Goal: Contribute content: Add original content to the website for others to see

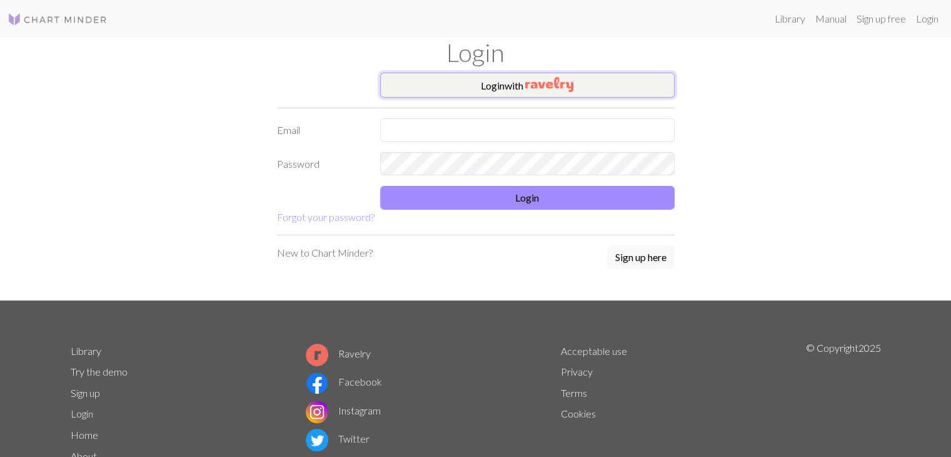
click at [513, 93] on button "Login with" at bounding box center [527, 85] width 295 height 25
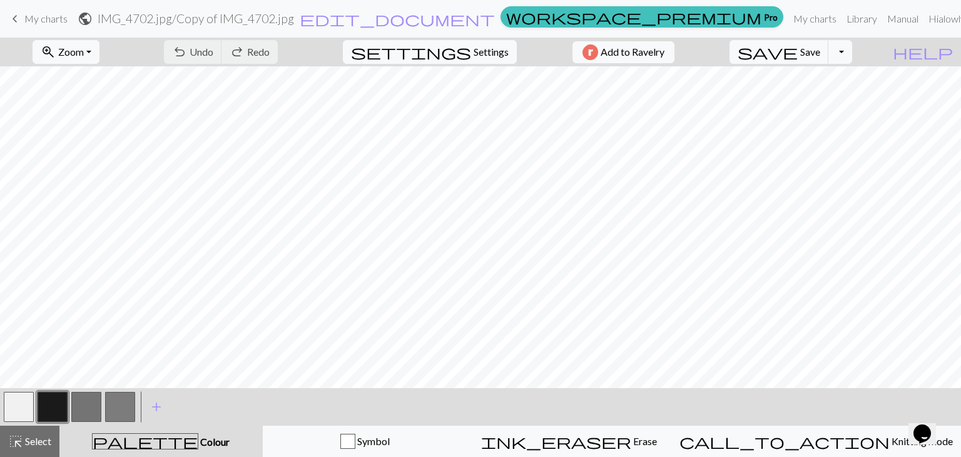
click at [46, 16] on span "My charts" at bounding box center [45, 19] width 43 height 12
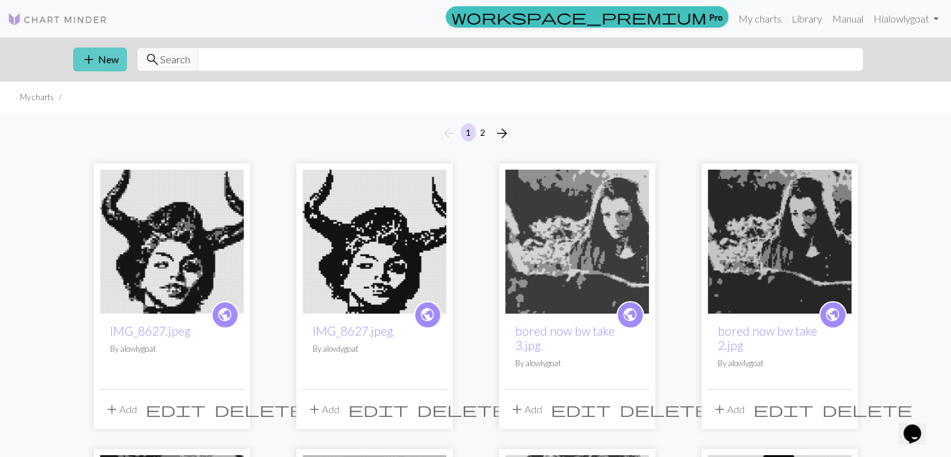
click at [111, 58] on button "add New" at bounding box center [100, 60] width 54 height 24
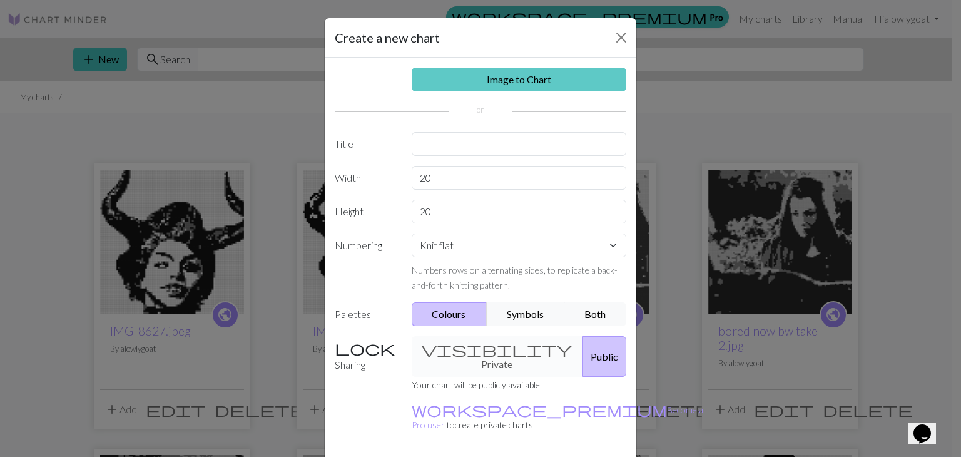
click at [492, 83] on link "Image to Chart" at bounding box center [519, 80] width 215 height 24
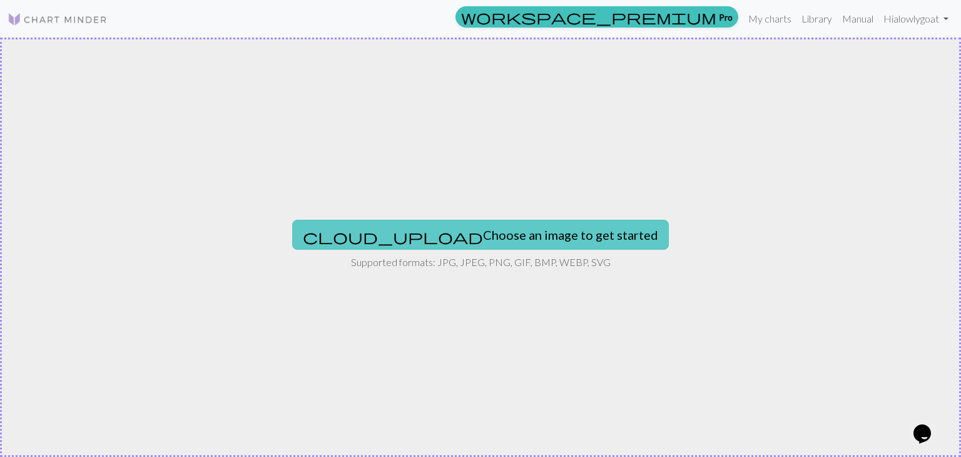
click at [462, 235] on button "cloud_upload Choose an image to get started" at bounding box center [480, 235] width 377 height 30
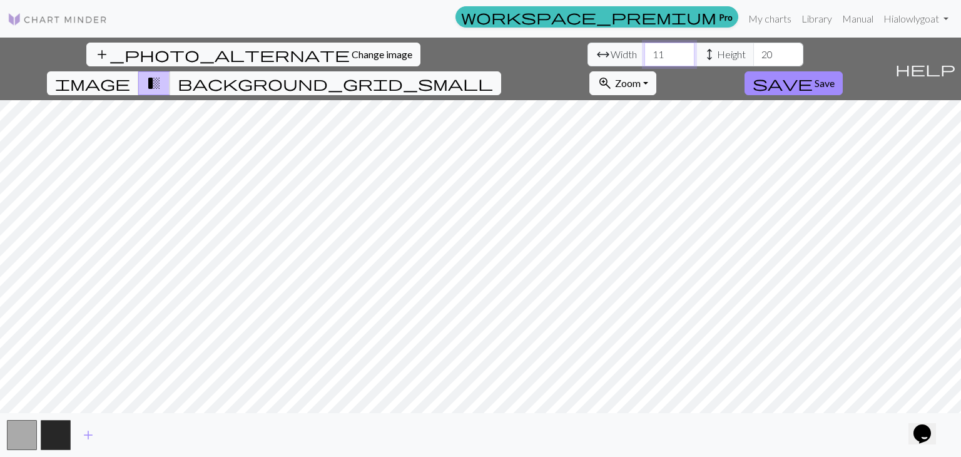
click at [644, 54] on input "11" at bounding box center [669, 55] width 50 height 24
type input "110"
click at [753, 56] on input "20" at bounding box center [778, 55] width 50 height 24
type input "200"
click at [90, 432] on span "add" at bounding box center [88, 435] width 15 height 18
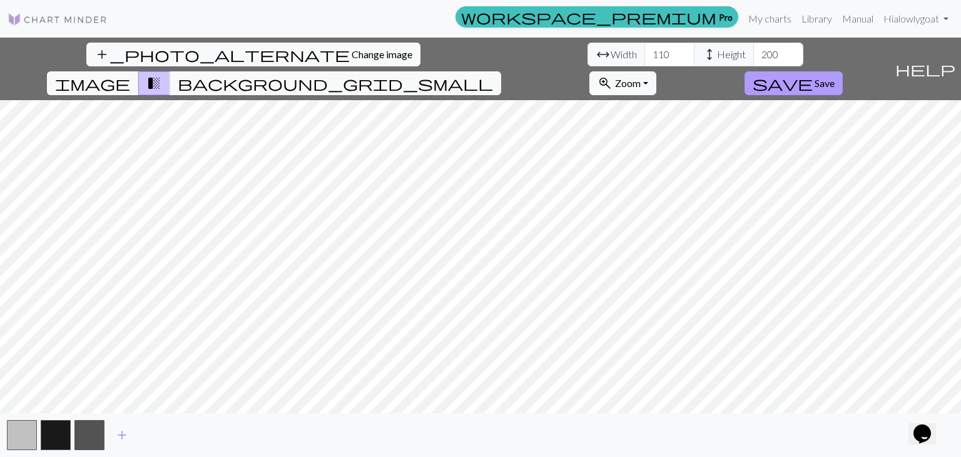
click at [834, 77] on span "Save" at bounding box center [824, 83] width 20 height 12
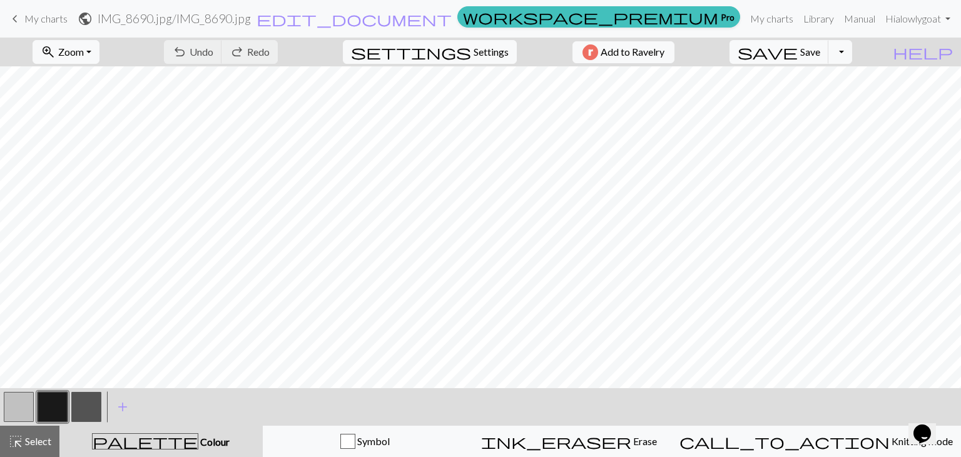
click at [38, 16] on span "My charts" at bounding box center [45, 19] width 43 height 12
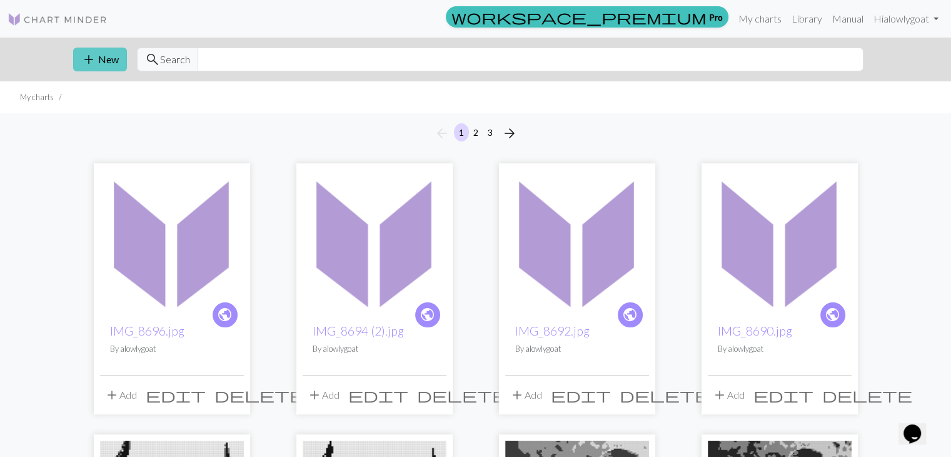
click at [110, 58] on button "add New" at bounding box center [100, 60] width 54 height 24
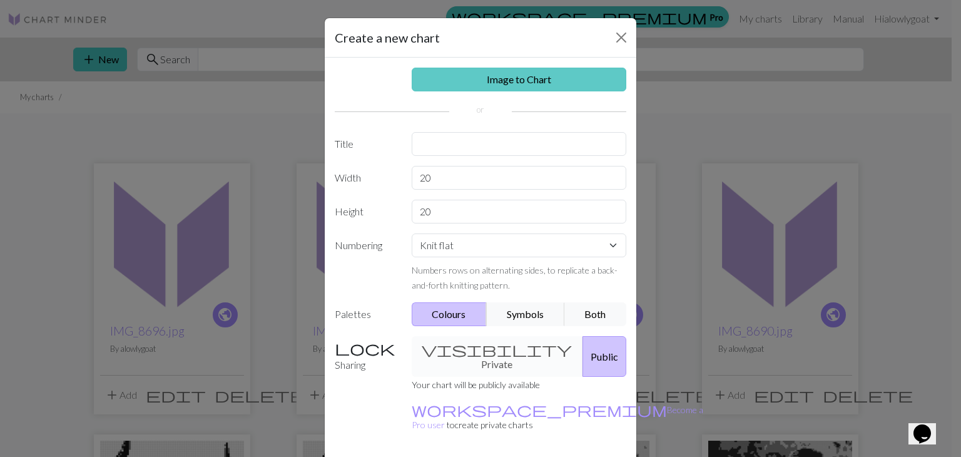
click at [502, 84] on link "Image to Chart" at bounding box center [519, 80] width 215 height 24
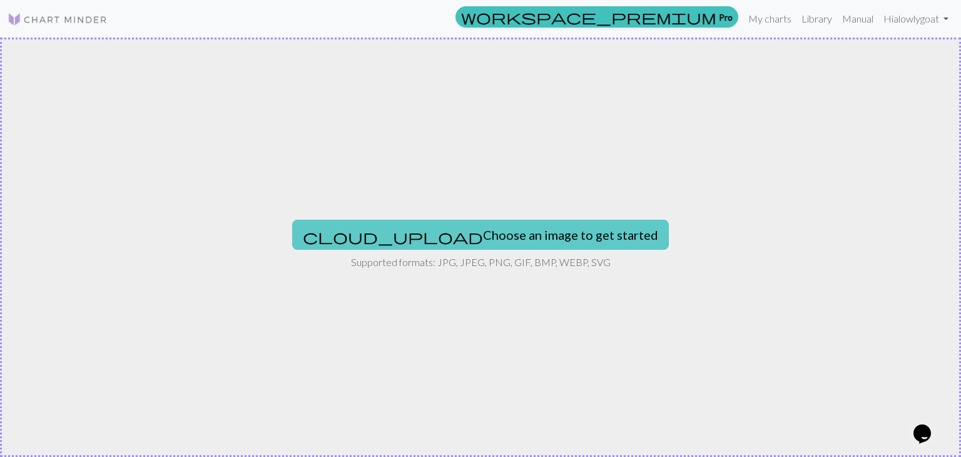
click at [525, 228] on button "cloud_upload Choose an image to get started" at bounding box center [480, 235] width 377 height 30
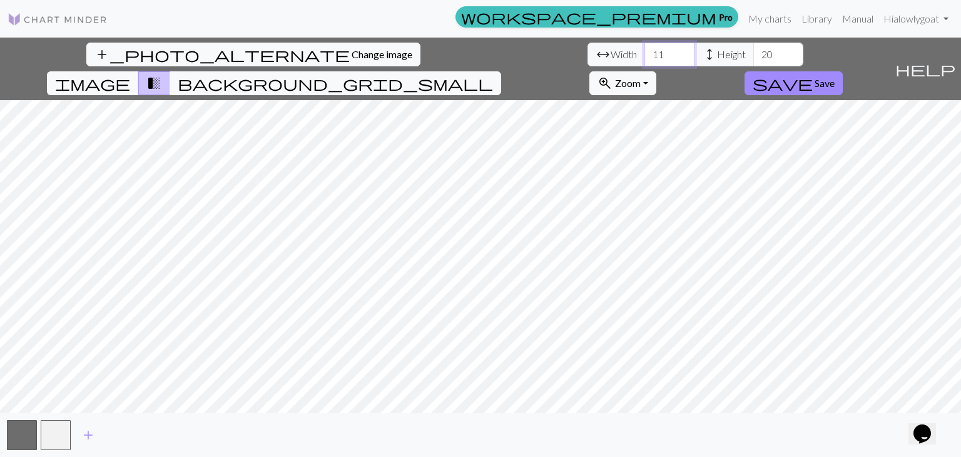
click at [644, 52] on input "11" at bounding box center [669, 55] width 50 height 24
type input "110"
click at [753, 53] on input "20" at bounding box center [778, 55] width 50 height 24
type input "200"
click at [88, 434] on span "add" at bounding box center [88, 435] width 15 height 18
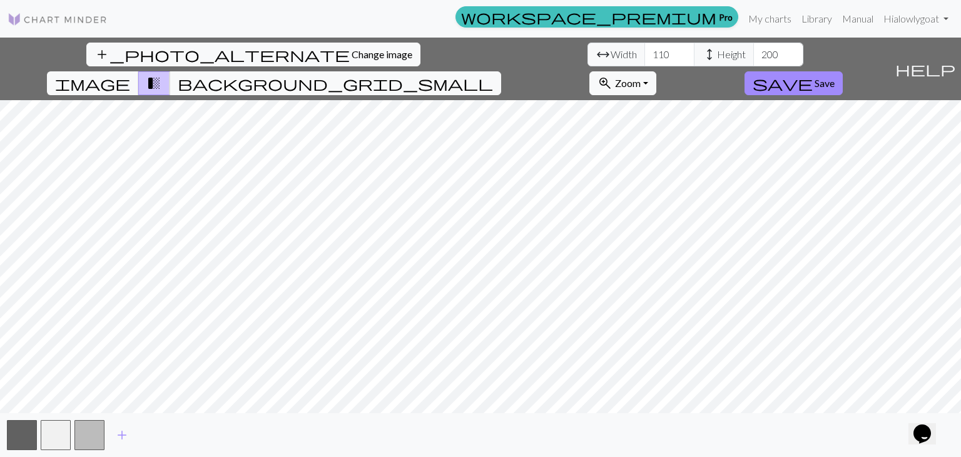
click at [375, 68] on div "add_photo_alternate Change image arrow_range Width 110 height Height 200 image …" at bounding box center [480, 247] width 961 height 419
click at [834, 77] on span "Save" at bounding box center [824, 83] width 20 height 12
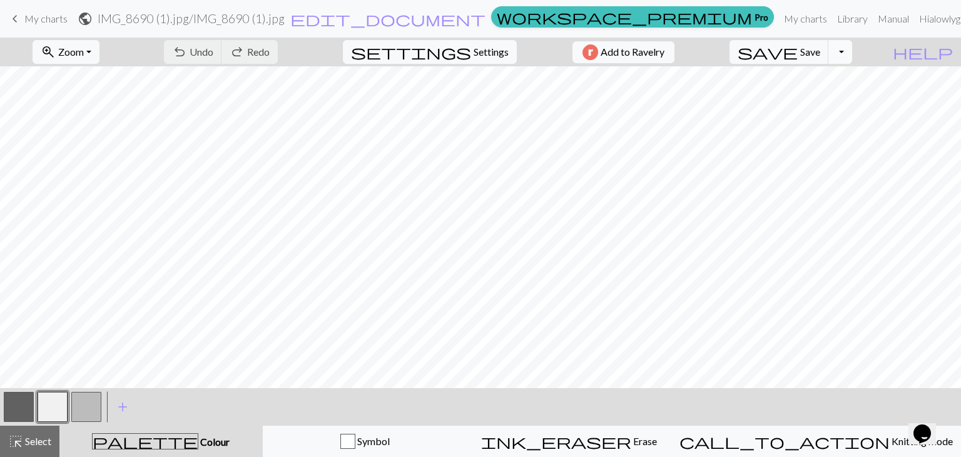
click at [852, 53] on button "Toggle Dropdown" at bounding box center [840, 52] width 24 height 24
click at [838, 101] on button "save_alt Download" at bounding box center [748, 99] width 206 height 20
click at [852, 53] on button "Toggle Dropdown" at bounding box center [840, 52] width 24 height 24
click at [834, 98] on button "save_alt Download" at bounding box center [748, 99] width 206 height 20
click at [485, 19] on span "edit_document" at bounding box center [387, 19] width 195 height 18
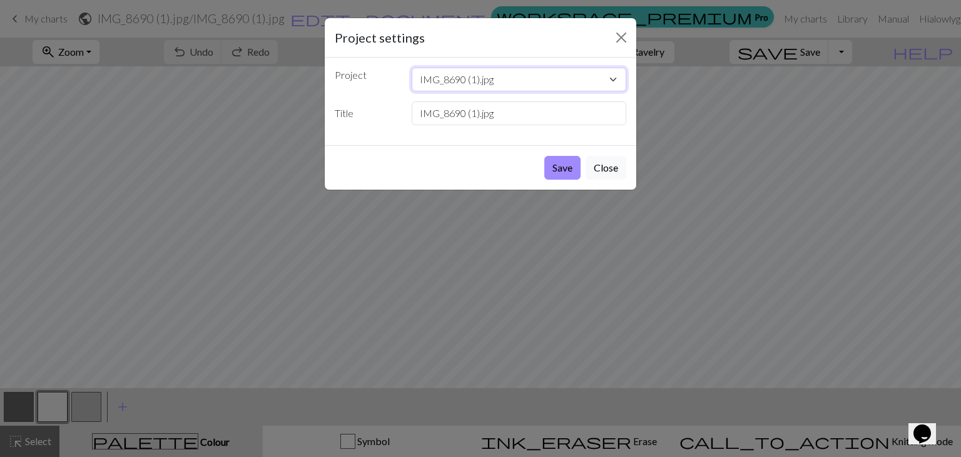
click at [443, 78] on select "IMG_8690 (1).jpg IMG_8696.jpg IMG_8694 (2).jpg IMG_8692.jpg IMG_8690.jpg IMG_86…" at bounding box center [519, 80] width 215 height 24
click at [443, 79] on select "IMG_8690 (1).jpg IMG_8696.jpg IMG_8694 (2).jpg IMG_8692.jpg IMG_8690.jpg IMG_86…" at bounding box center [519, 80] width 215 height 24
click at [457, 115] on input "IMG_8690 (1).jpg" at bounding box center [519, 113] width 215 height 24
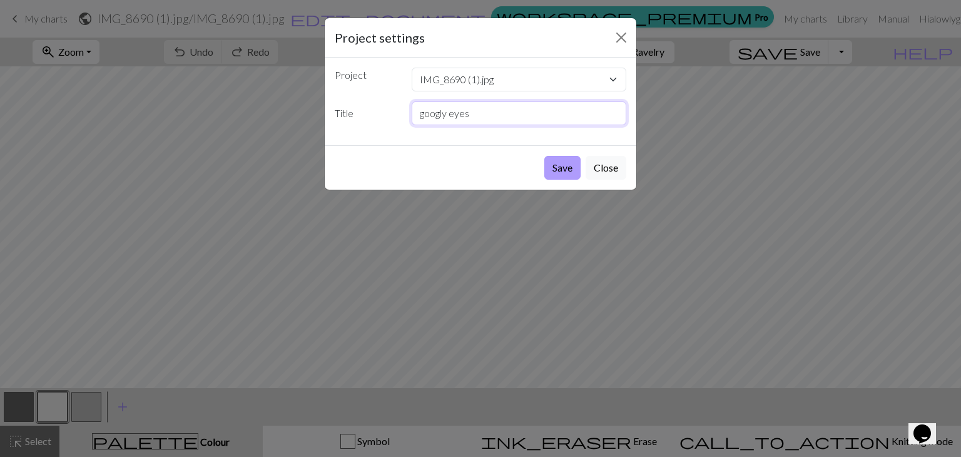
type input "googly eyes"
click at [569, 167] on button "Save" at bounding box center [562, 168] width 36 height 24
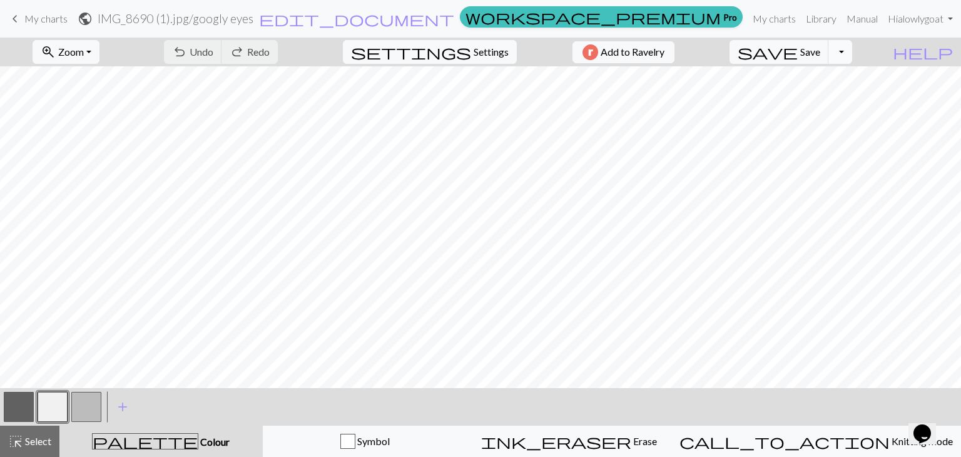
click at [852, 53] on button "Toggle Dropdown" at bounding box center [840, 52] width 24 height 24
click at [823, 101] on button "save_alt Download" at bounding box center [748, 99] width 206 height 20
click at [56, 21] on span "My charts" at bounding box center [45, 19] width 43 height 12
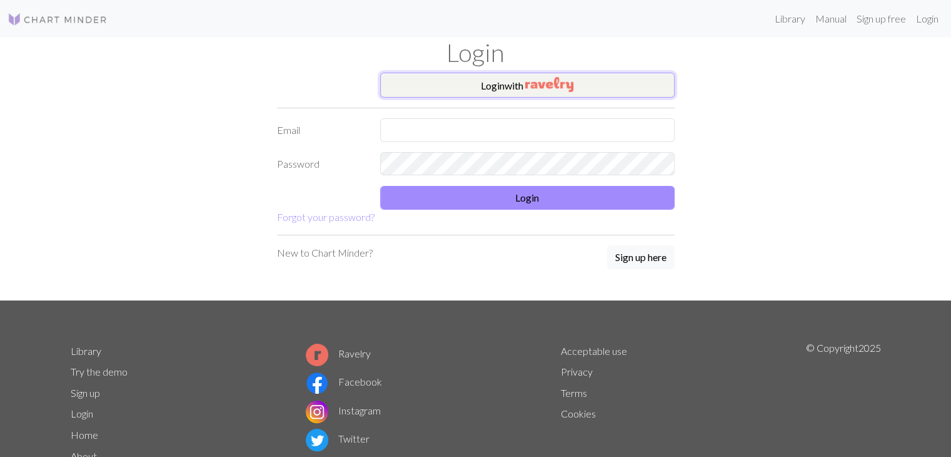
click at [502, 86] on button "Login with" at bounding box center [527, 85] width 295 height 25
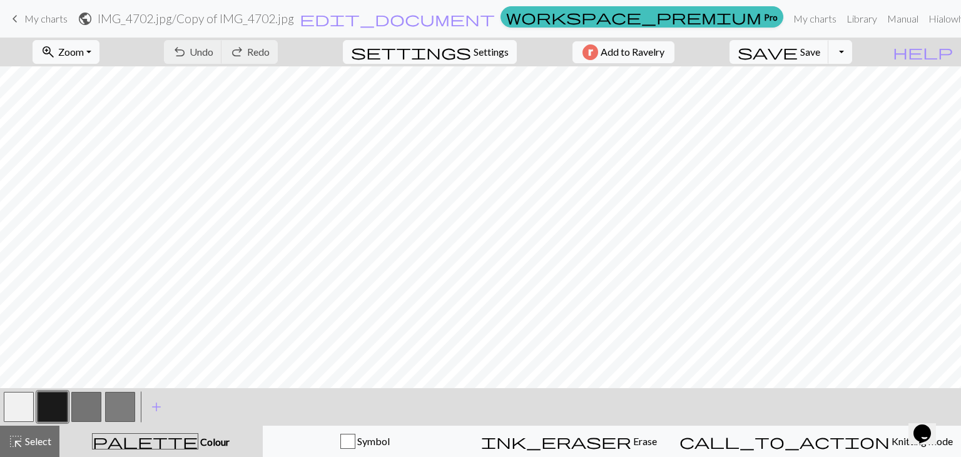
click at [33, 16] on span "My charts" at bounding box center [45, 19] width 43 height 12
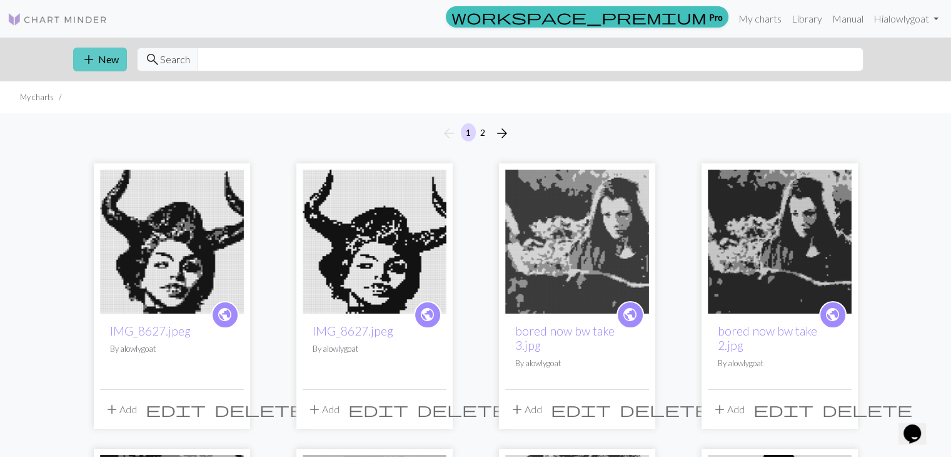
click at [96, 59] on button "add New" at bounding box center [100, 60] width 54 height 24
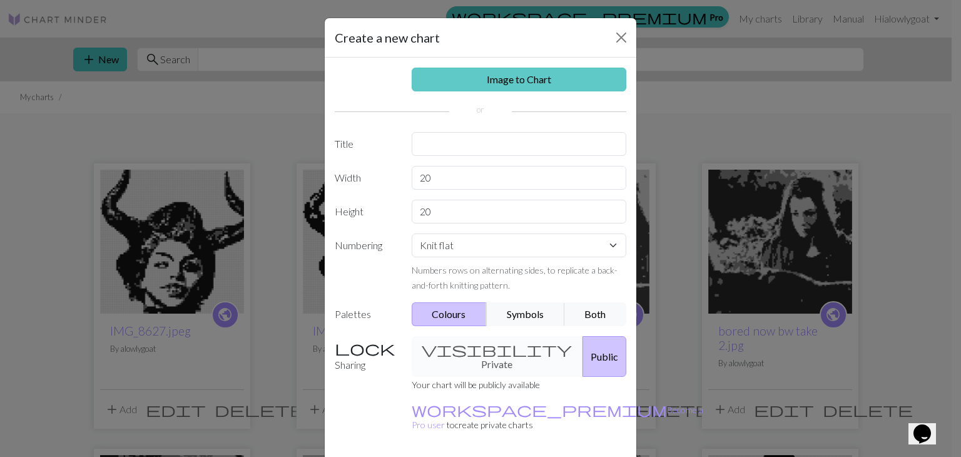
click at [520, 77] on link "Image to Chart" at bounding box center [519, 80] width 215 height 24
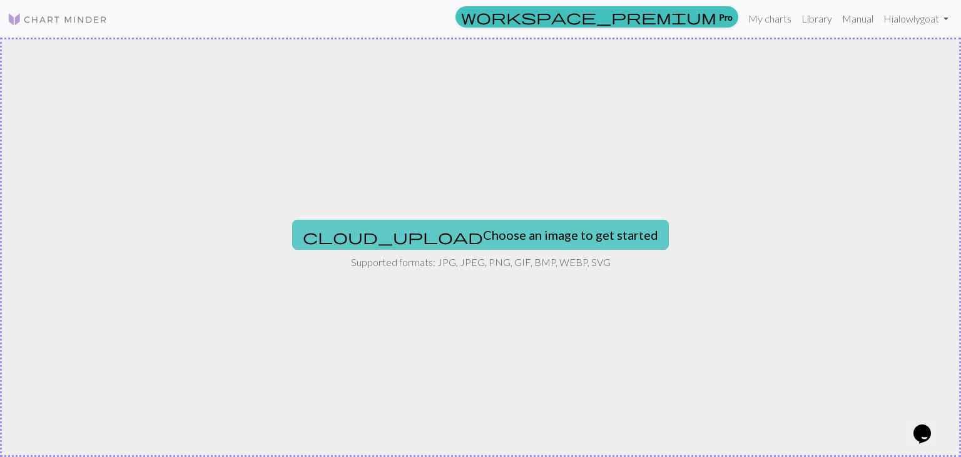
click at [456, 238] on button "cloud_upload Choose an image to get started" at bounding box center [480, 235] width 377 height 30
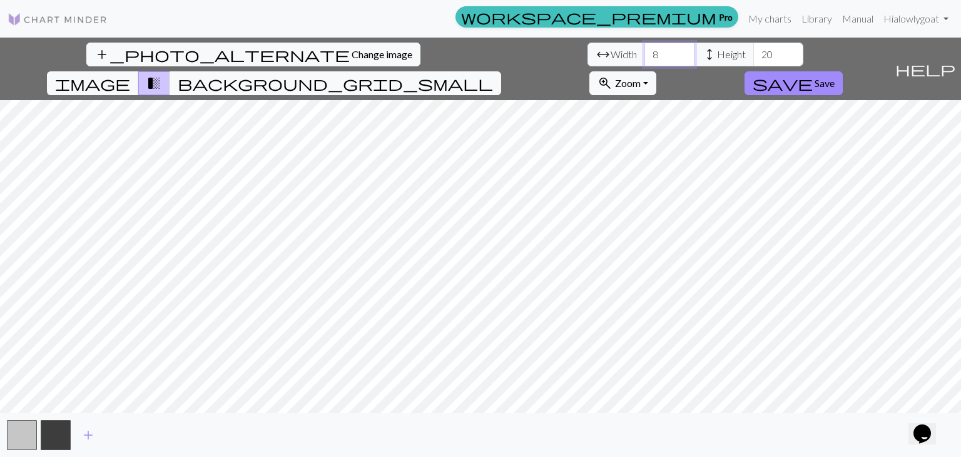
click at [644, 58] on input "8" at bounding box center [669, 55] width 50 height 24
type input "80"
click at [753, 55] on input "20" at bounding box center [778, 55] width 50 height 24
type input "200"
click at [86, 434] on span "add" at bounding box center [88, 435] width 15 height 18
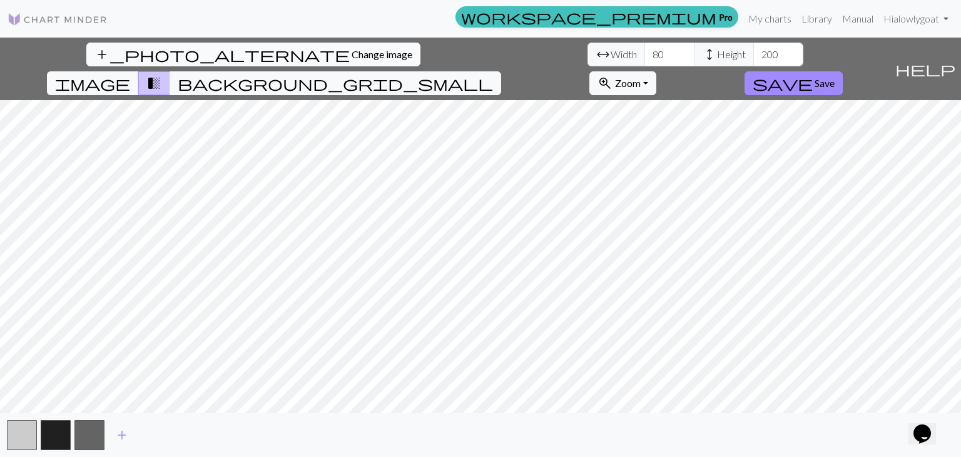
click at [352, 49] on span "Change image" at bounding box center [382, 54] width 61 height 12
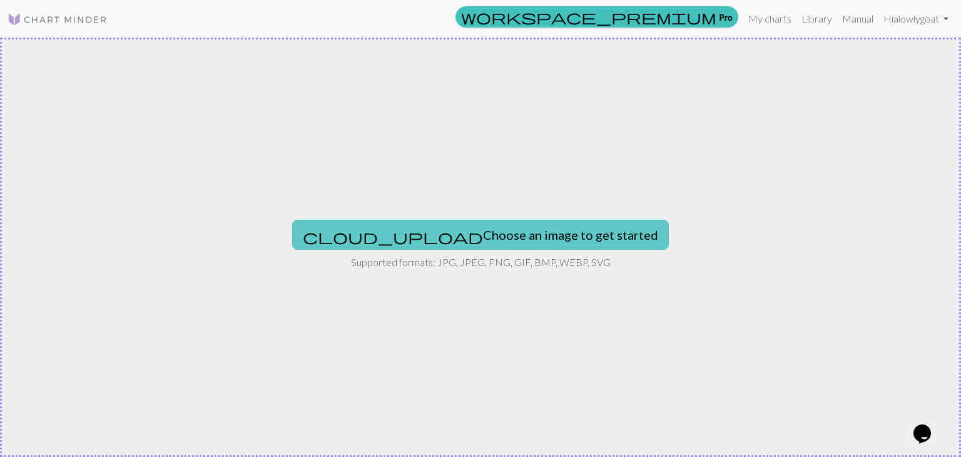
click at [472, 235] on button "cloud_upload Choose an image to get started" at bounding box center [480, 235] width 377 height 30
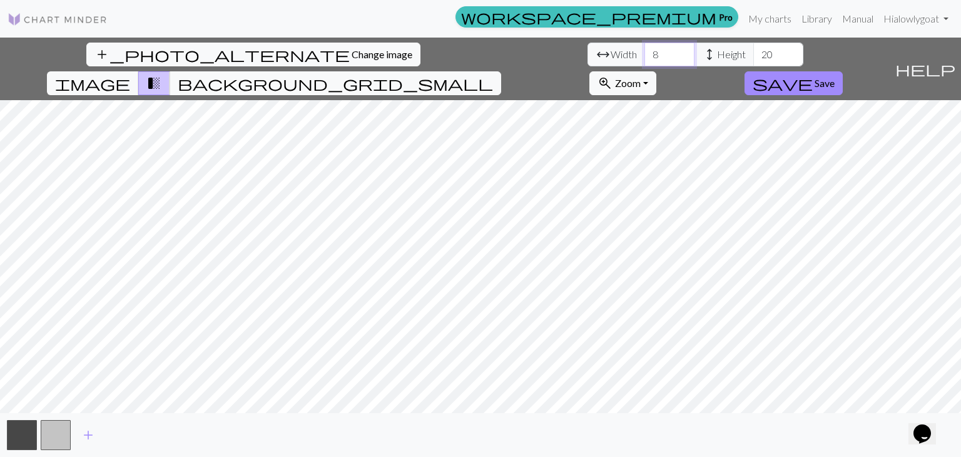
click at [644, 52] on input "8" at bounding box center [669, 55] width 50 height 24
type input "80"
click at [753, 59] on input "20" at bounding box center [778, 55] width 50 height 24
type input "200"
click at [85, 434] on span "add" at bounding box center [88, 435] width 15 height 18
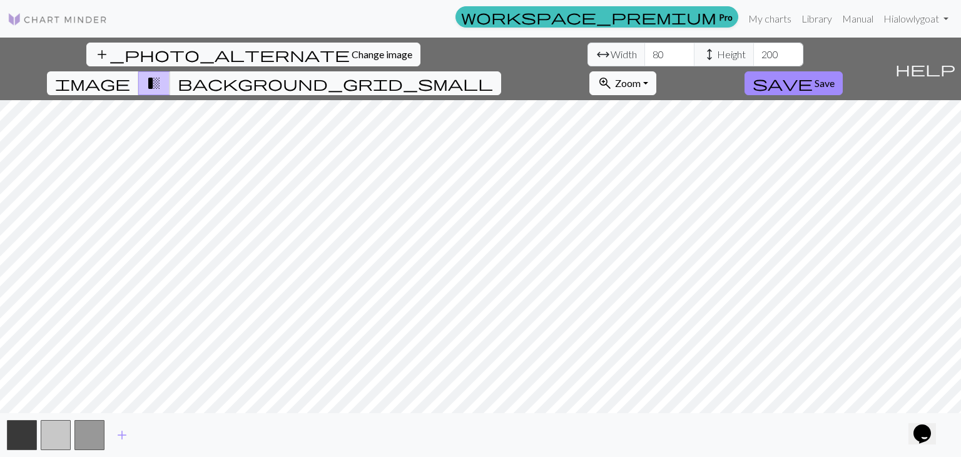
click at [640, 77] on span "Zoom" at bounding box center [628, 83] width 26 height 12
click at [689, 211] on button "150%" at bounding box center [639, 221] width 99 height 20
click at [352, 53] on span "Change image" at bounding box center [382, 54] width 61 height 12
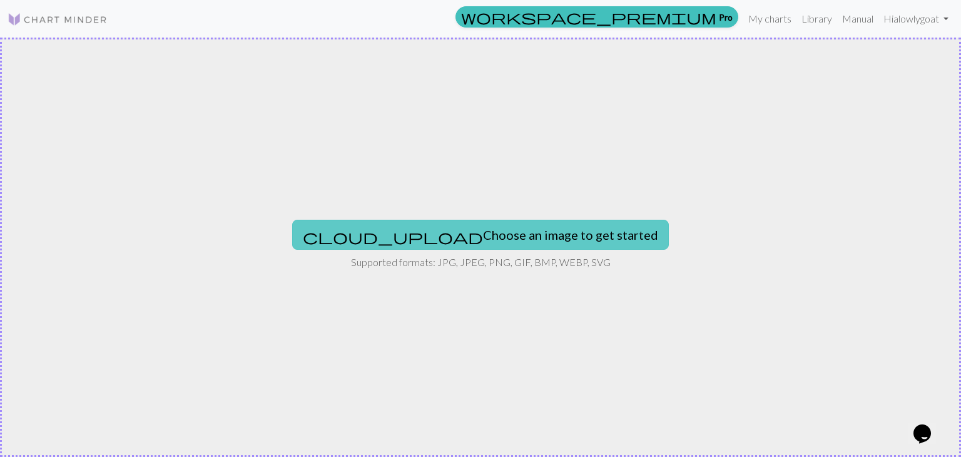
click at [453, 236] on button "cloud_upload Choose an image to get started" at bounding box center [480, 235] width 377 height 30
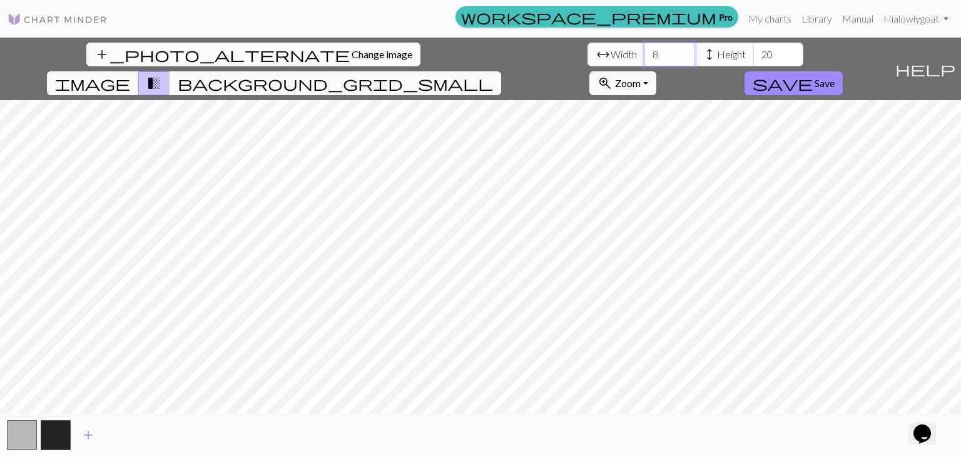
click at [644, 57] on input "8" at bounding box center [669, 55] width 50 height 24
type input "80"
click at [753, 56] on input "20" at bounding box center [778, 55] width 50 height 24
type input "200"
click at [88, 434] on span "add" at bounding box center [88, 435] width 15 height 18
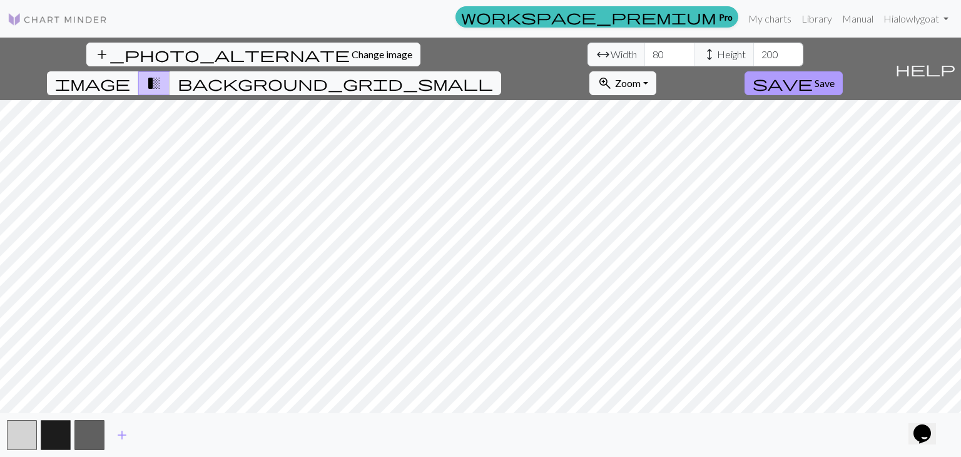
click at [834, 77] on span "Save" at bounding box center [824, 83] width 20 height 12
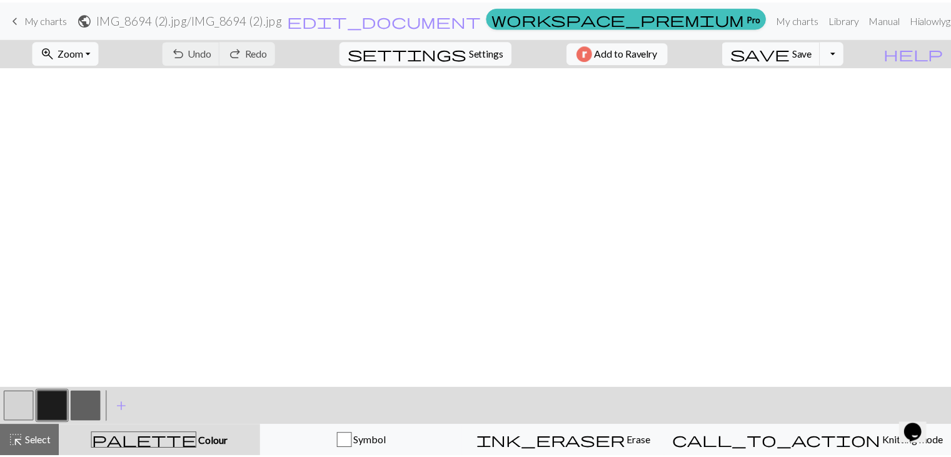
scroll to position [2246, 0]
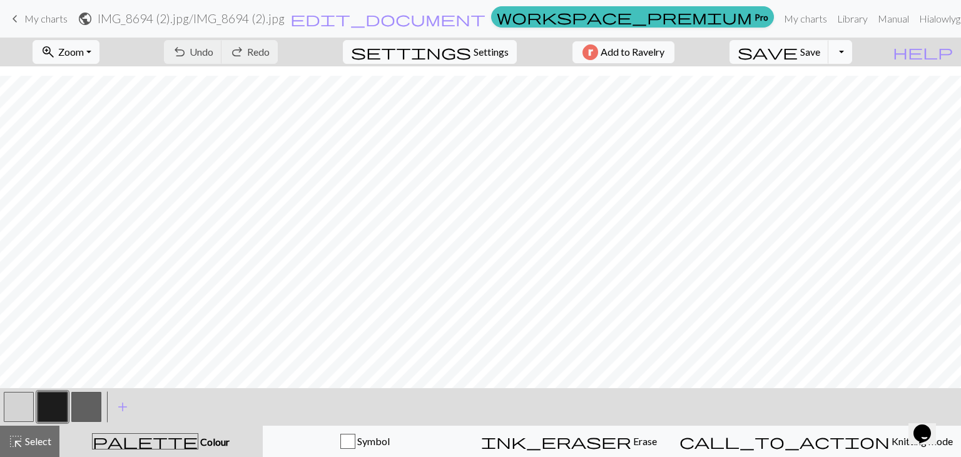
click at [852, 57] on button "Toggle Dropdown" at bounding box center [840, 52] width 24 height 24
click at [841, 100] on button "save_alt Download" at bounding box center [748, 99] width 206 height 20
click at [485, 18] on span "edit_document" at bounding box center [387, 19] width 195 height 18
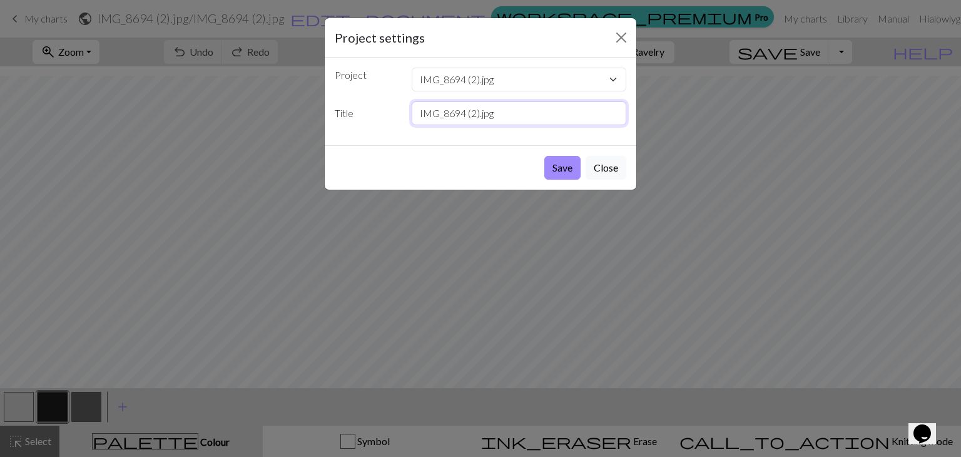
click at [490, 114] on input "IMG_8694 (2).jpg" at bounding box center [519, 113] width 215 height 24
type input "sinktop selfie"
click at [565, 173] on button "Save" at bounding box center [562, 168] width 36 height 24
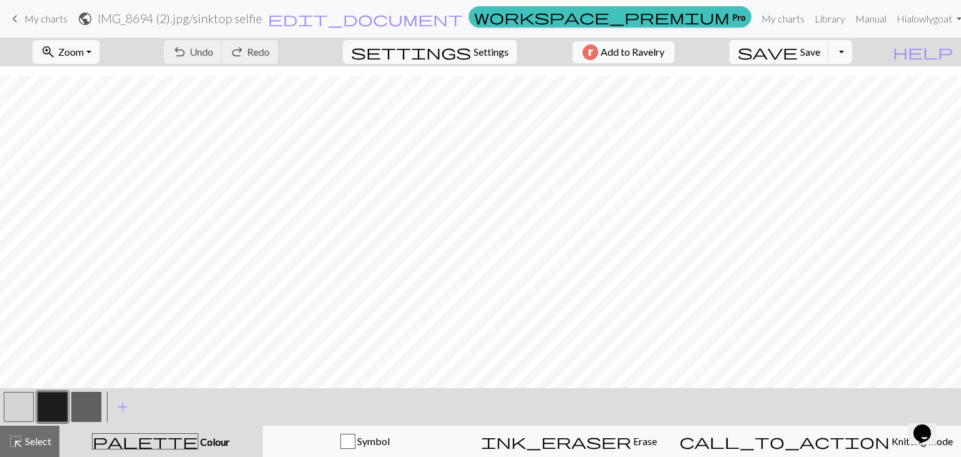
click at [50, 16] on span "My charts" at bounding box center [45, 19] width 43 height 12
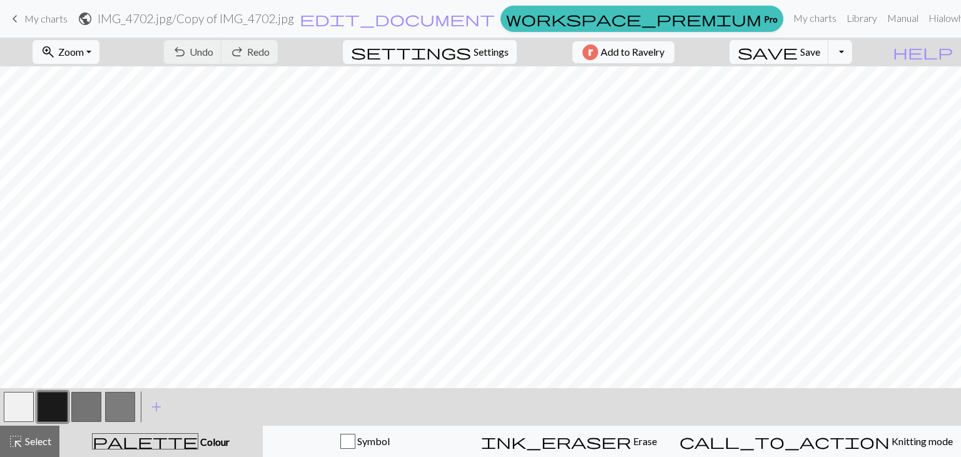
click at [36, 21] on span "My charts" at bounding box center [45, 19] width 43 height 12
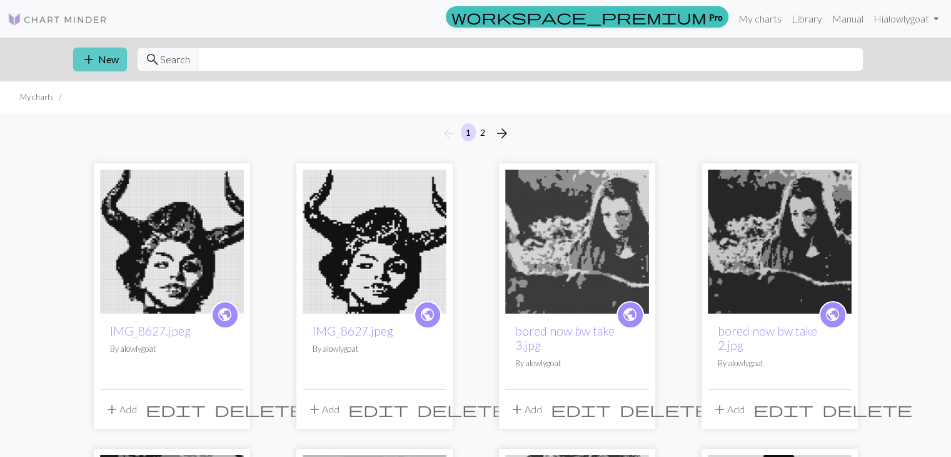
click at [106, 61] on button "add New" at bounding box center [100, 60] width 54 height 24
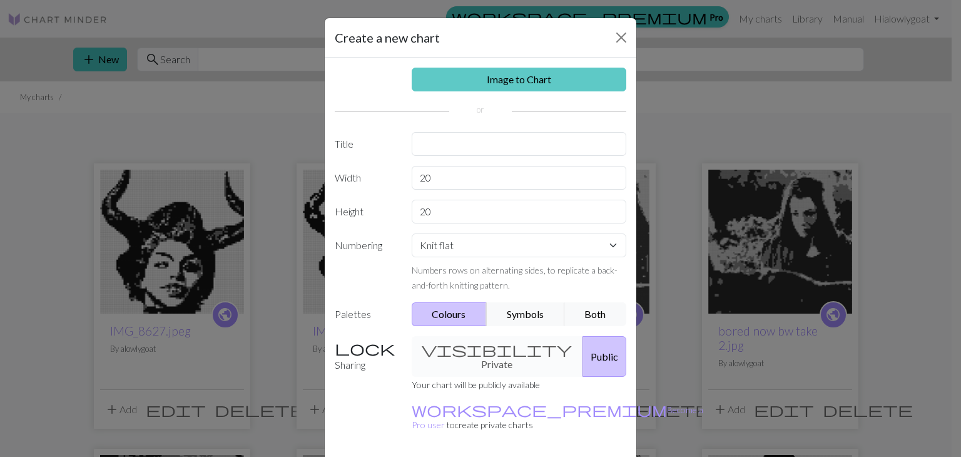
click at [520, 74] on link "Image to Chart" at bounding box center [519, 80] width 215 height 24
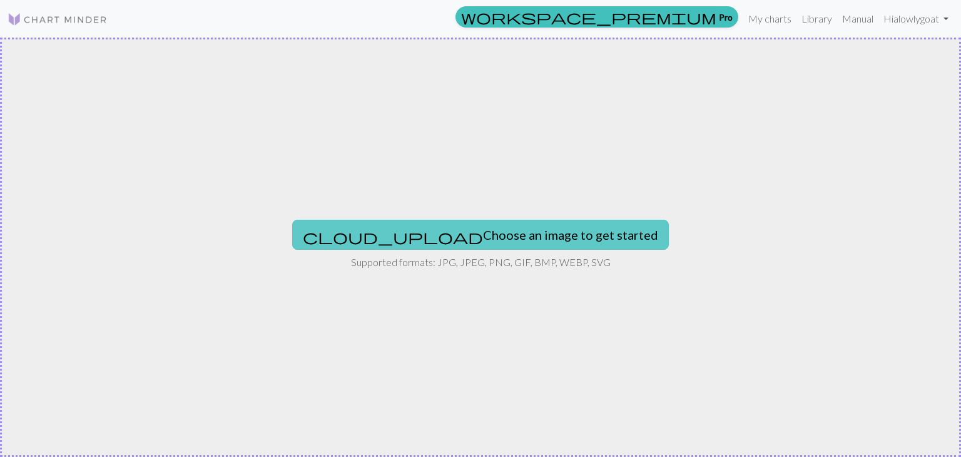
click at [467, 232] on button "cloud_upload Choose an image to get started" at bounding box center [480, 235] width 377 height 30
type input "C:\fakepath\IMG_8696.jpg"
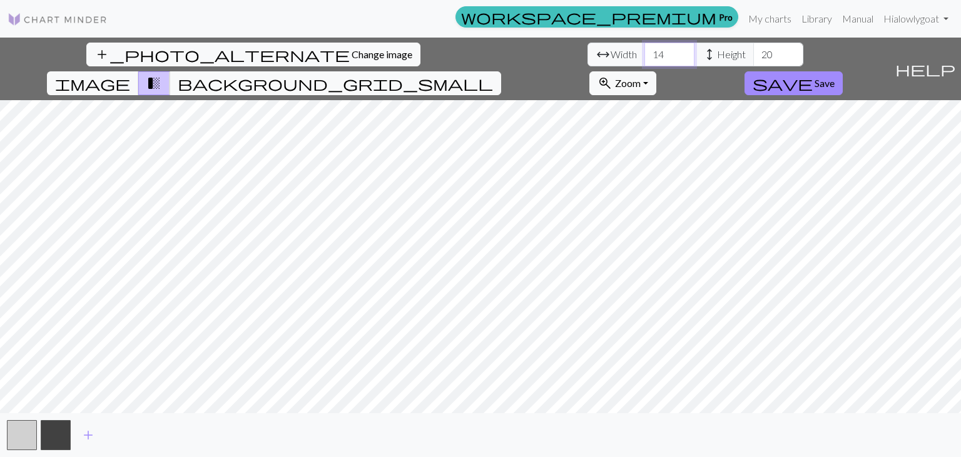
click at [644, 54] on input "14" at bounding box center [669, 55] width 50 height 24
type input "140"
click at [753, 56] on input "20" at bounding box center [778, 55] width 50 height 24
type input "200"
click at [90, 431] on span "add" at bounding box center [88, 435] width 15 height 18
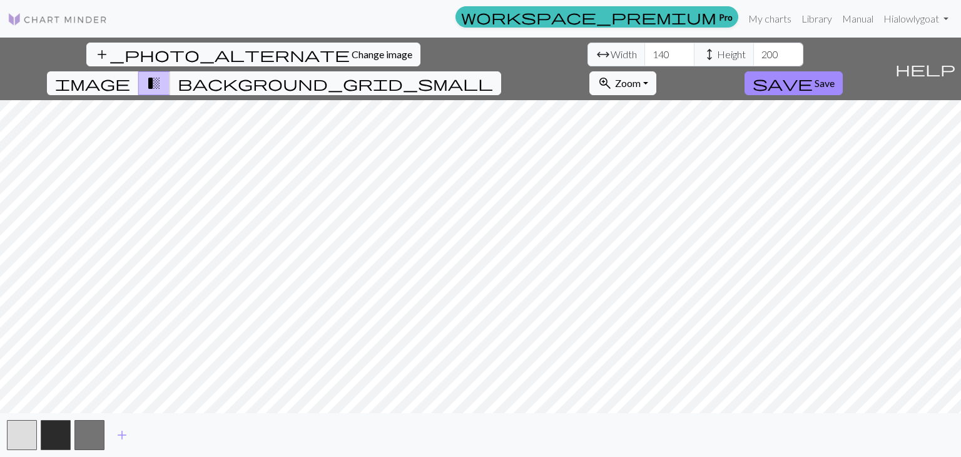
click at [615, 423] on div "add_photo_alternate Change image arrow_range Width 140 height Height 200 image …" at bounding box center [480, 247] width 961 height 419
click at [834, 77] on span "Save" at bounding box center [824, 83] width 20 height 12
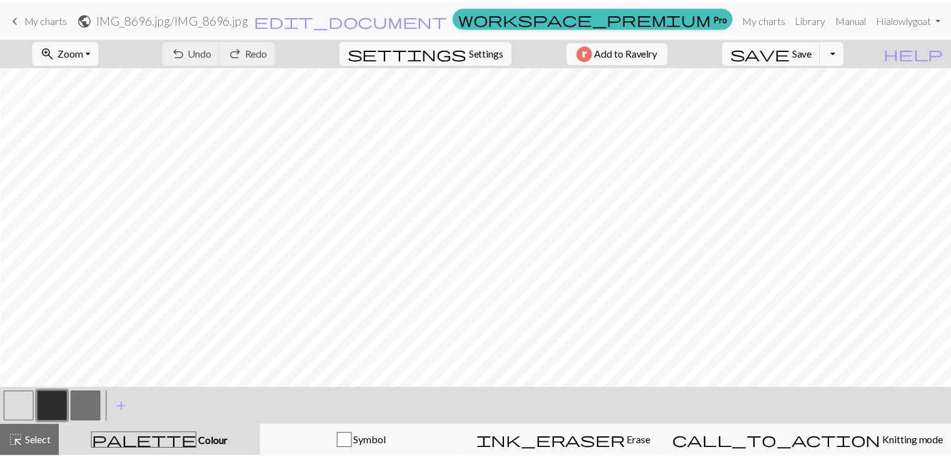
scroll to position [236, 308]
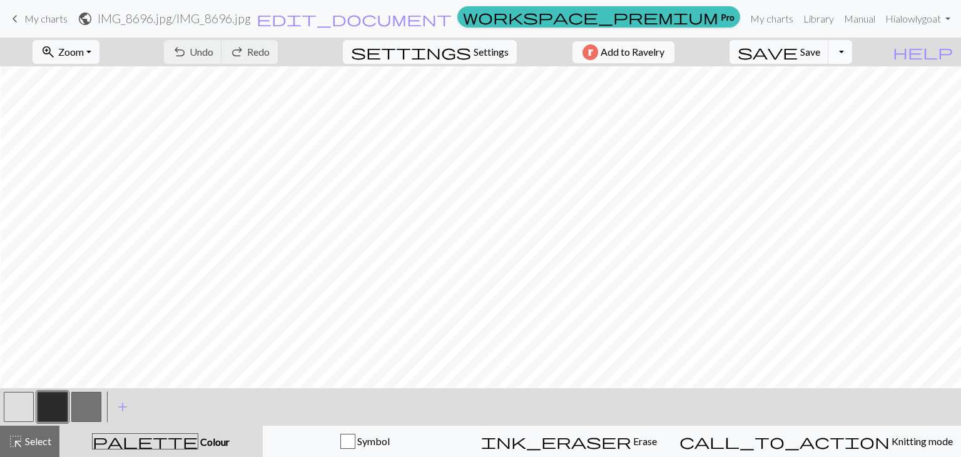
click at [852, 51] on button "Toggle Dropdown" at bounding box center [840, 52] width 24 height 24
click at [846, 102] on button "save_alt Download" at bounding box center [748, 99] width 206 height 20
click at [251, 16] on h2 "IMG_8696.jpg / IMG_8696.jpg" at bounding box center [174, 18] width 153 height 14
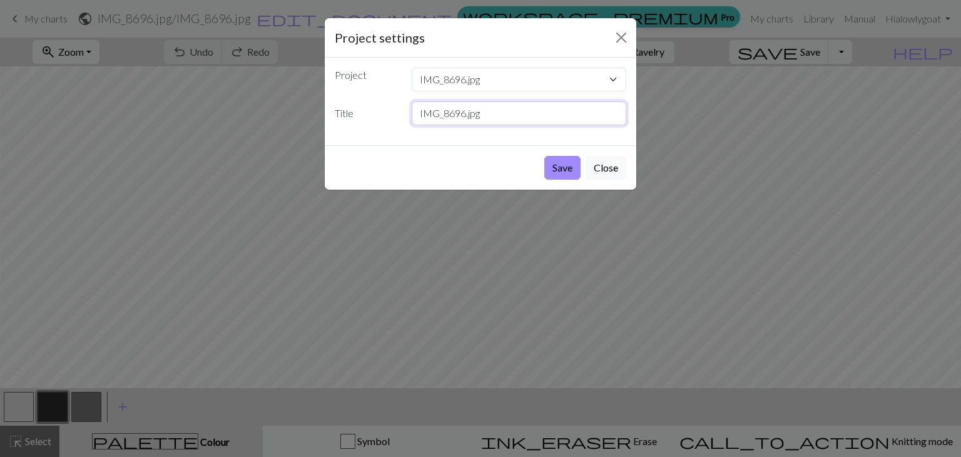
click at [473, 114] on input "IMG_8696.jpg" at bounding box center [519, 113] width 215 height 24
type input "wool"
click at [560, 161] on button "Save" at bounding box center [562, 168] width 36 height 24
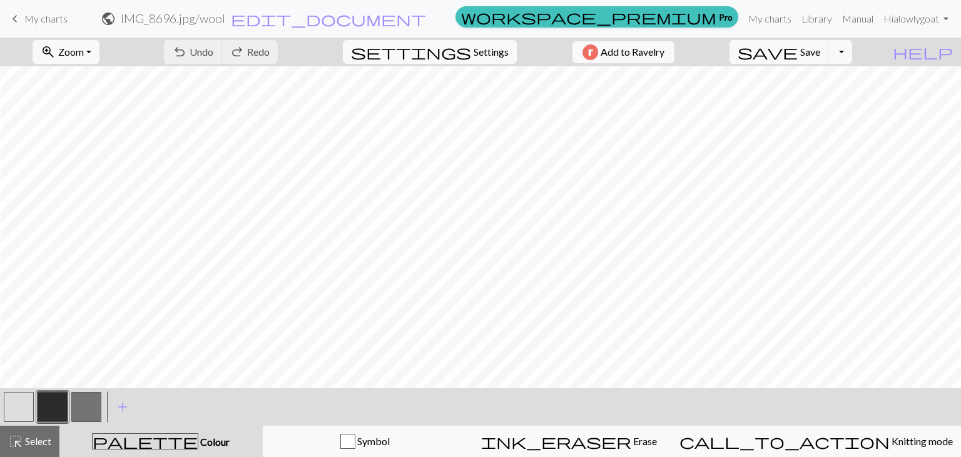
click at [116, 21] on span "public" at bounding box center [108, 19] width 15 height 18
click at [43, 18] on span "My charts" at bounding box center [45, 19] width 43 height 12
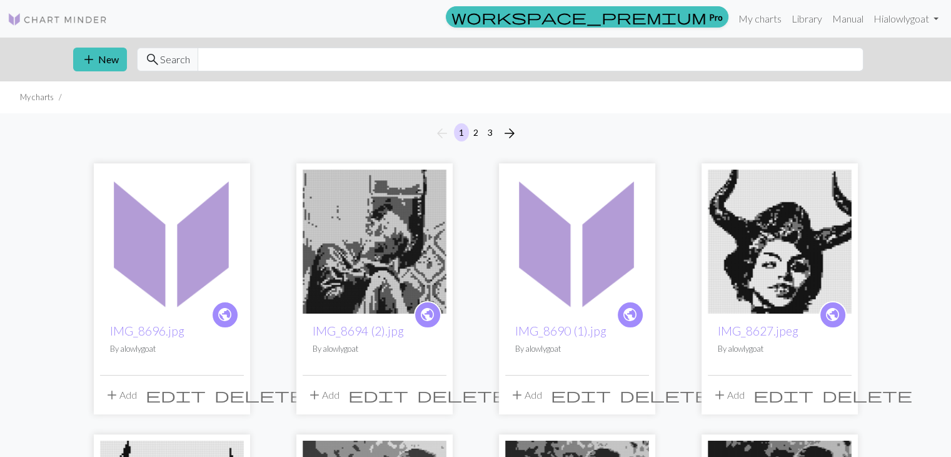
click at [628, 316] on span "public" at bounding box center [630, 314] width 16 height 19
click at [195, 268] on img at bounding box center [172, 242] width 144 height 144
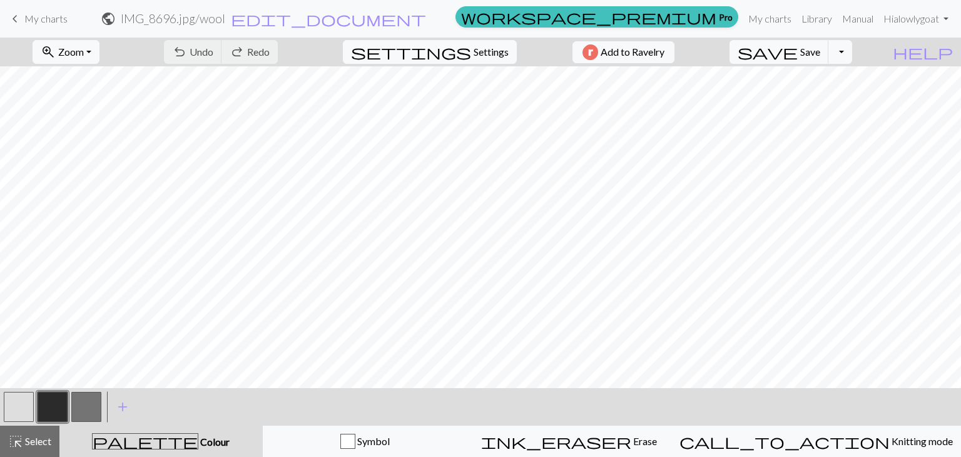
click at [225, 18] on h2 "IMG_8696.jpg / wool" at bounding box center [173, 18] width 104 height 14
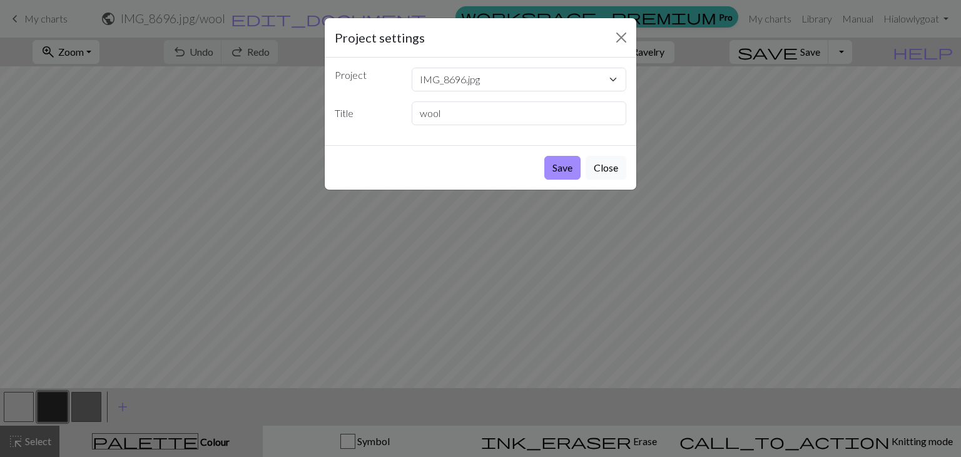
click at [243, 28] on div "Project settings Project IMG_8696.jpg IMG_8694 (2).jpg IMG_8690 (1).jpg IMG_862…" at bounding box center [480, 228] width 961 height 457
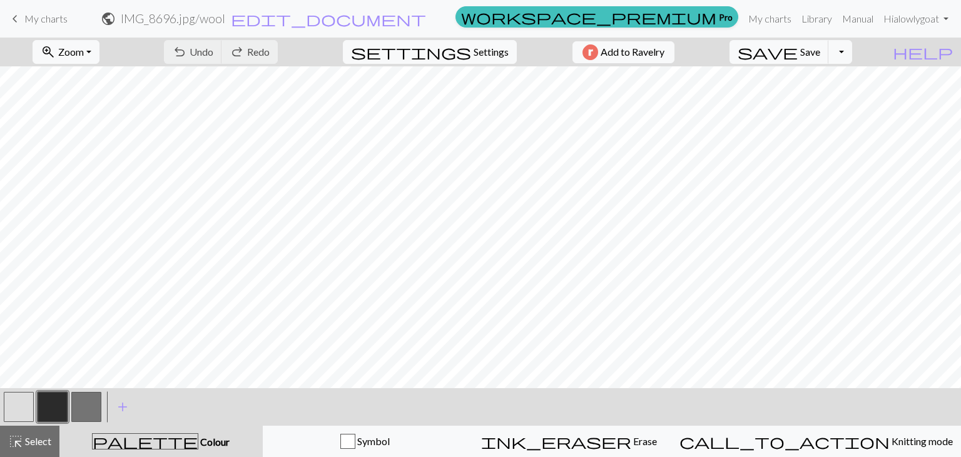
click at [116, 21] on span "public" at bounding box center [108, 19] width 15 height 18
click at [487, 60] on button "settings Settings" at bounding box center [430, 52] width 174 height 24
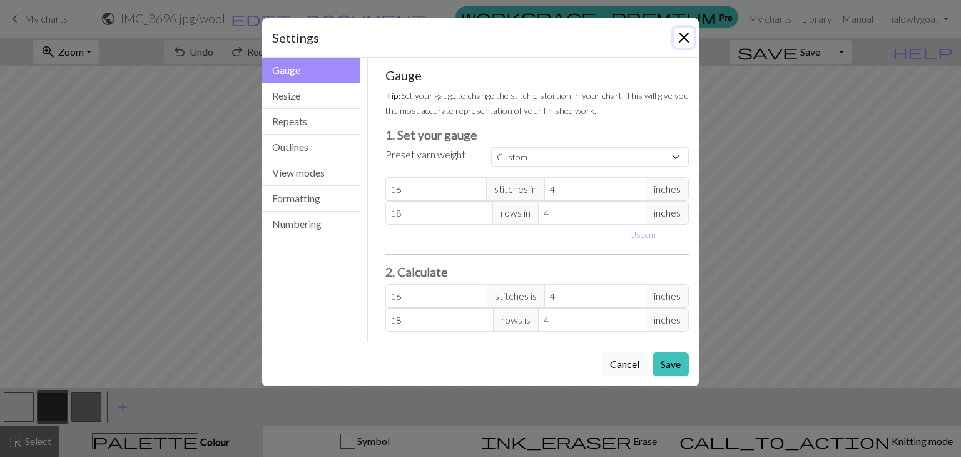
click at [681, 38] on button "Close" at bounding box center [684, 38] width 20 height 20
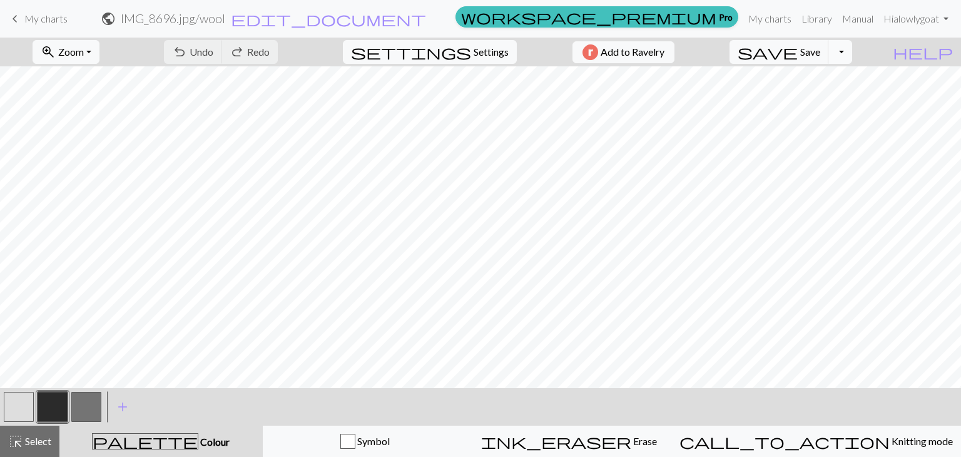
click at [852, 51] on button "Toggle Dropdown" at bounding box center [840, 52] width 24 height 24
click at [814, 99] on button "save_alt Download" at bounding box center [748, 99] width 206 height 20
click at [41, 20] on span "My charts" at bounding box center [45, 19] width 43 height 12
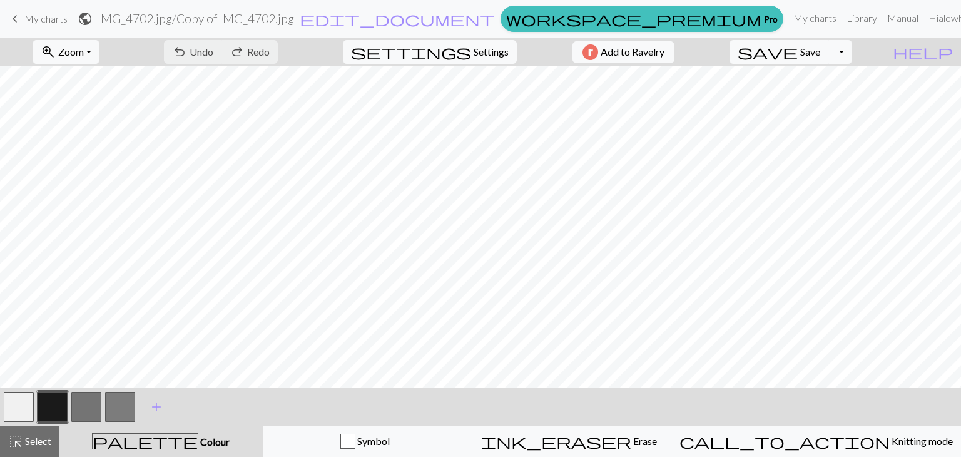
click at [26, 18] on span "My charts" at bounding box center [45, 19] width 43 height 12
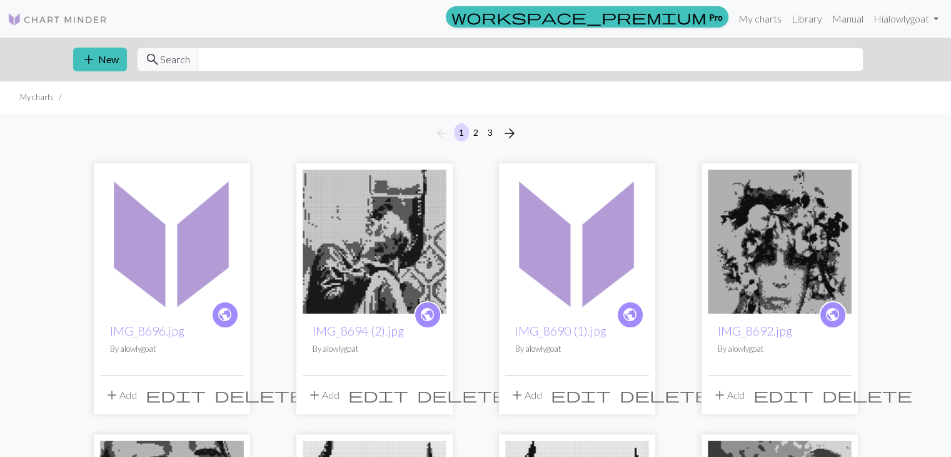
click at [841, 393] on span "delete" at bounding box center [868, 395] width 90 height 18
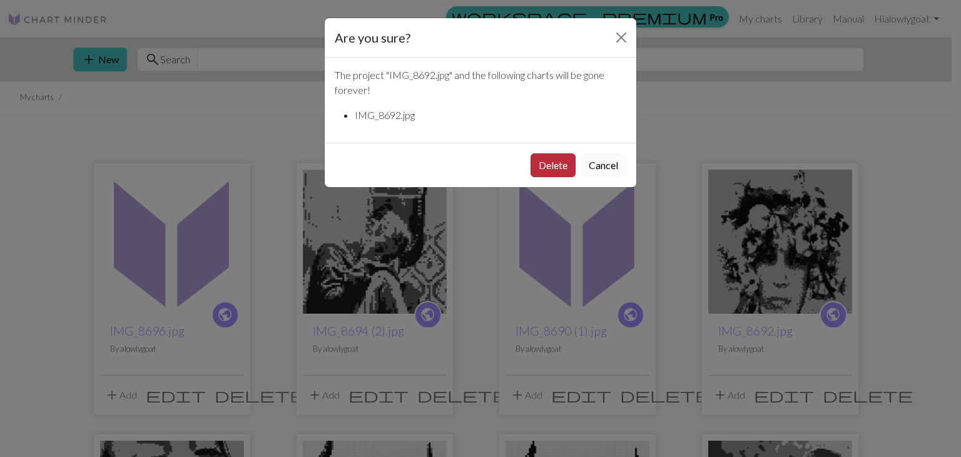
click at [552, 168] on button "Delete" at bounding box center [552, 165] width 45 height 24
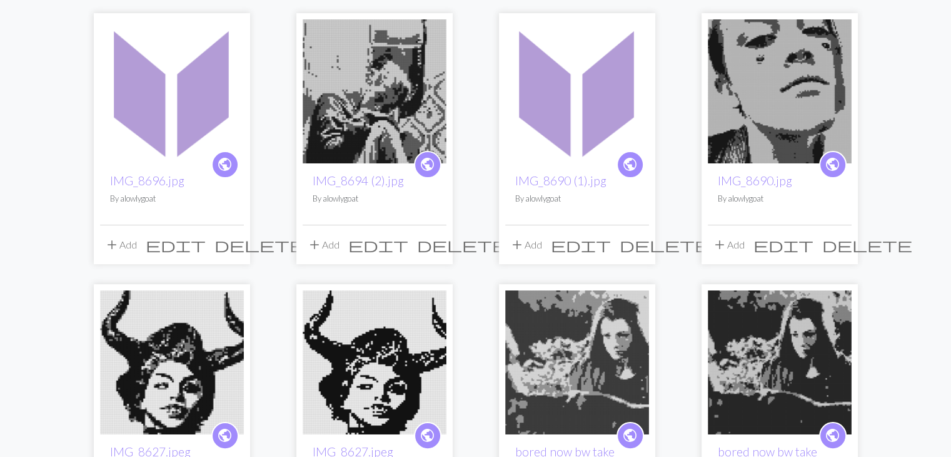
scroll to position [34, 0]
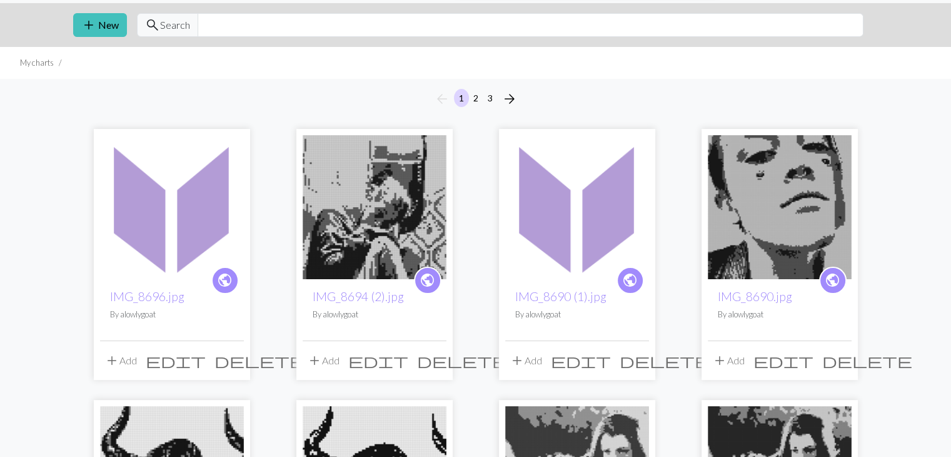
click at [792, 181] on img at bounding box center [780, 207] width 144 height 144
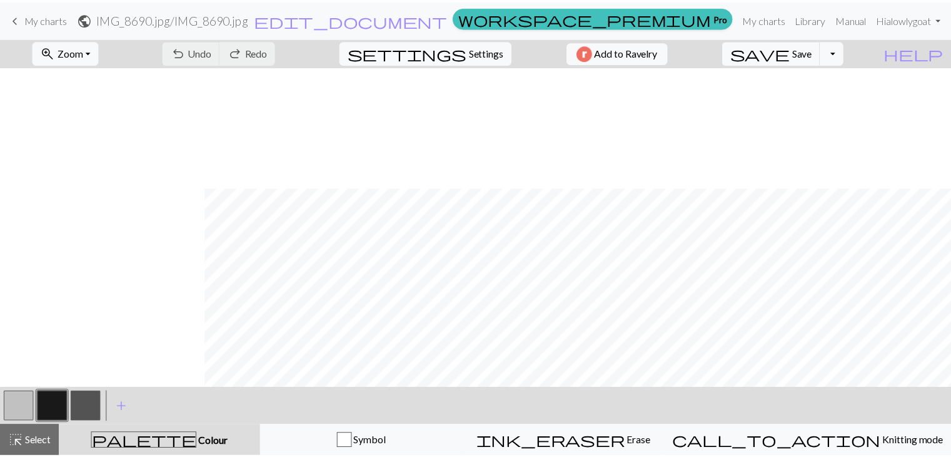
scroll to position [121, 206]
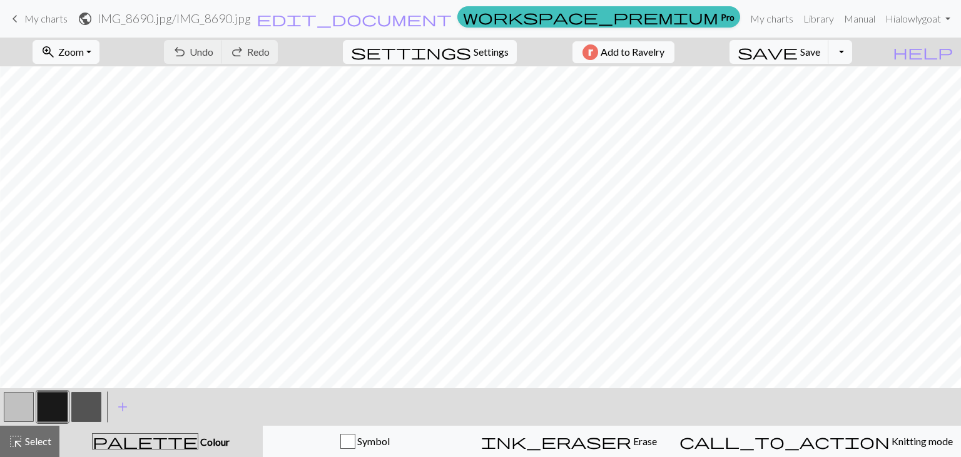
click at [28, 19] on span "My charts" at bounding box center [45, 19] width 43 height 12
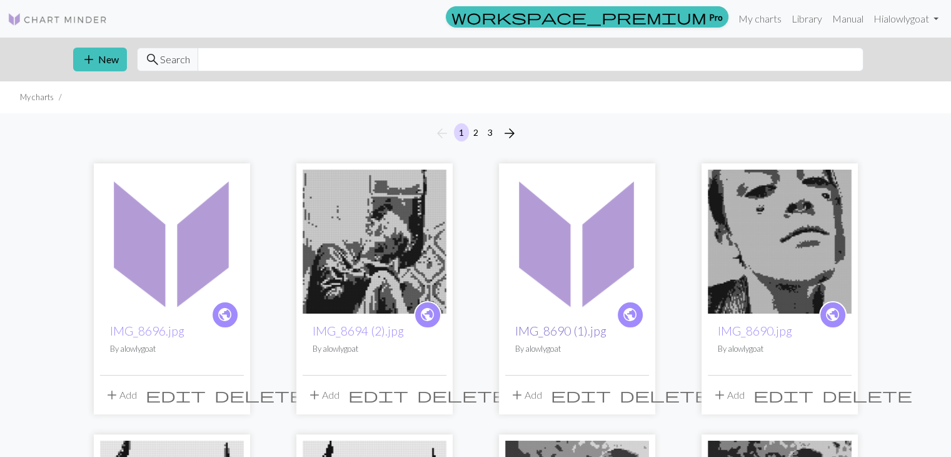
click at [559, 330] on link "IMG_8690 (1).jpg" at bounding box center [560, 330] width 91 height 14
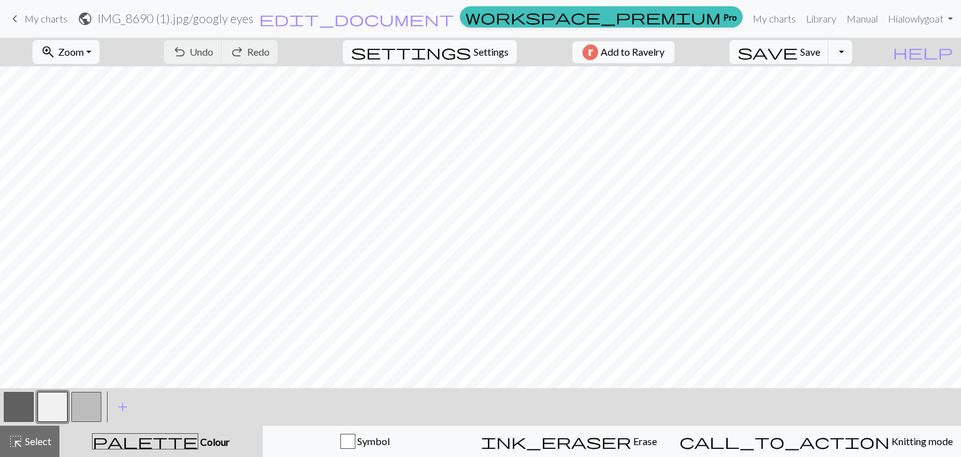
click at [19, 16] on span "keyboard_arrow_left" at bounding box center [15, 19] width 15 height 18
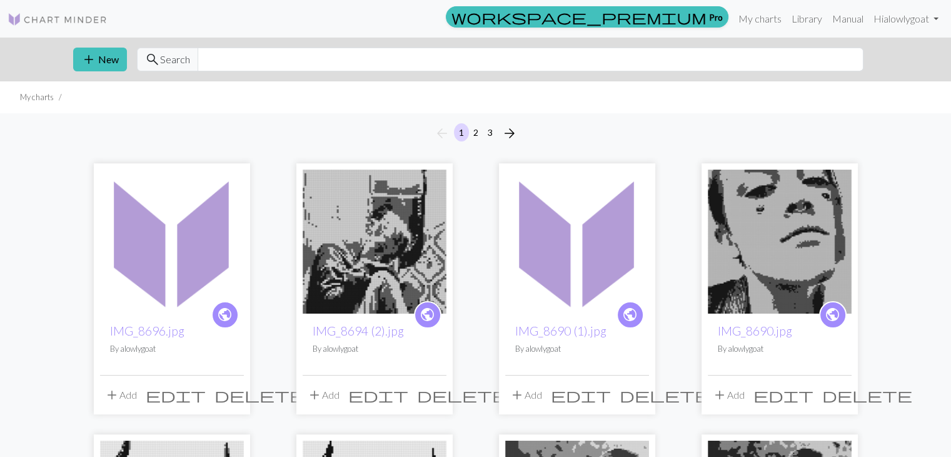
click at [836, 397] on span "delete" at bounding box center [868, 395] width 90 height 18
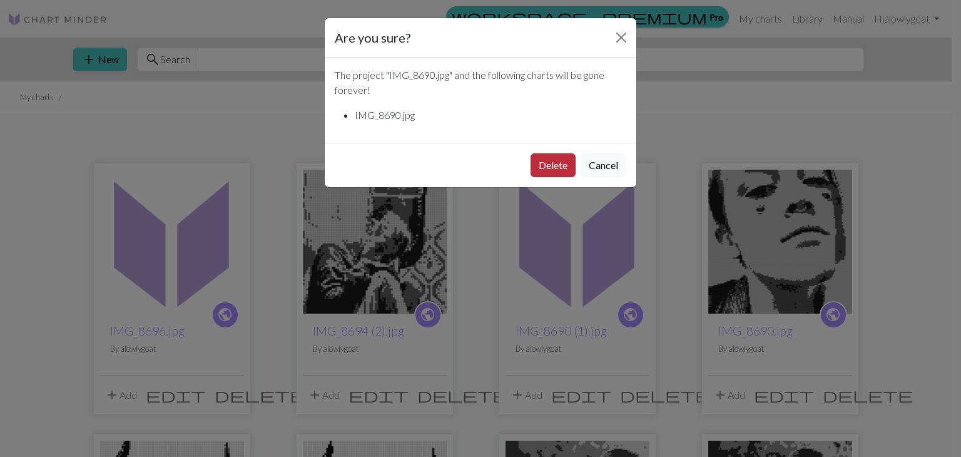
click at [550, 161] on button "Delete" at bounding box center [552, 165] width 45 height 24
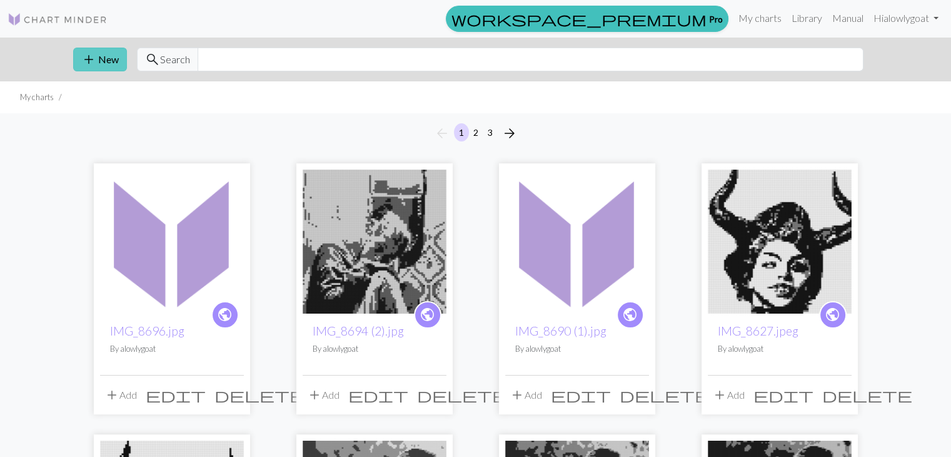
click at [100, 55] on button "add New" at bounding box center [100, 60] width 54 height 24
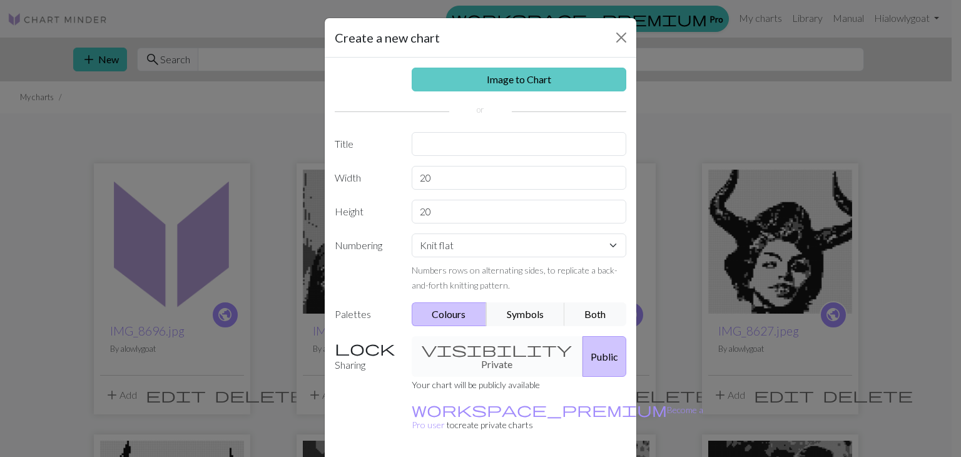
click at [468, 81] on link "Image to Chart" at bounding box center [519, 80] width 215 height 24
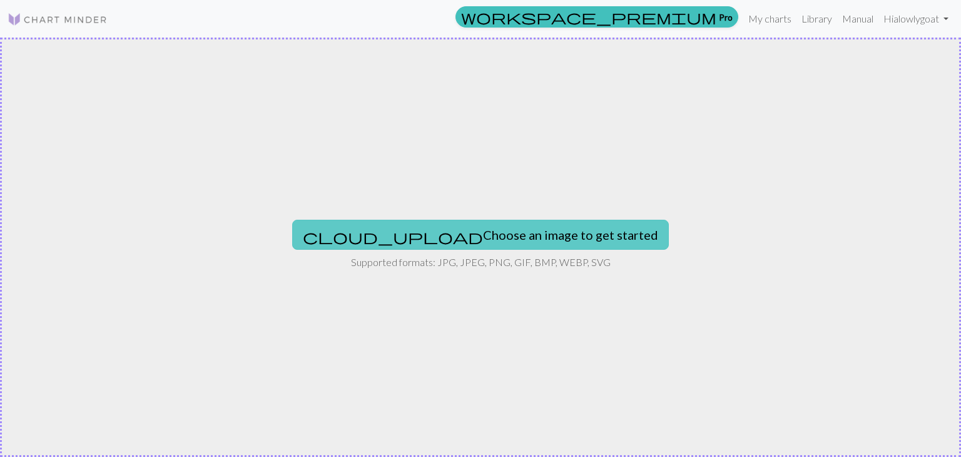
click at [534, 233] on button "cloud_upload Choose an image to get started" at bounding box center [480, 235] width 377 height 30
type input "C:\fakepath\IMG_8692 (1).jpg"
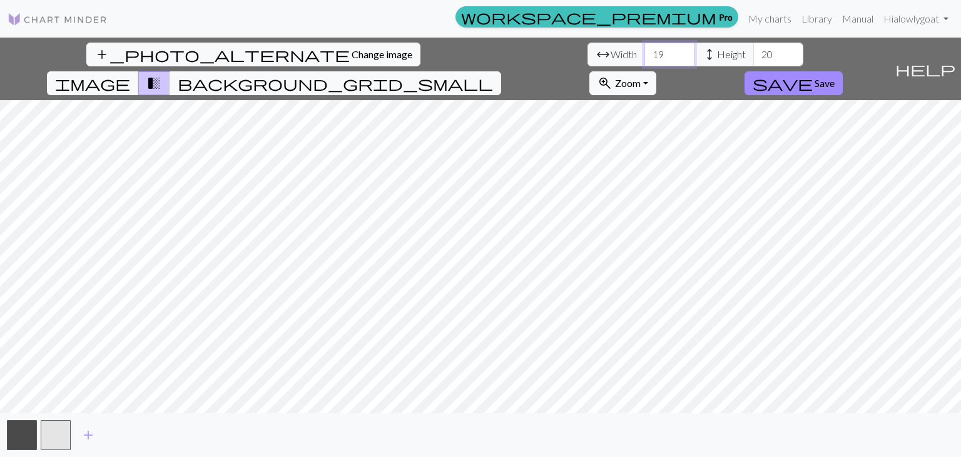
click at [644, 55] on input "19" at bounding box center [669, 55] width 50 height 24
type input "133"
click at [753, 54] on input "20" at bounding box center [778, 55] width 50 height 24
type input "2"
type input "140"
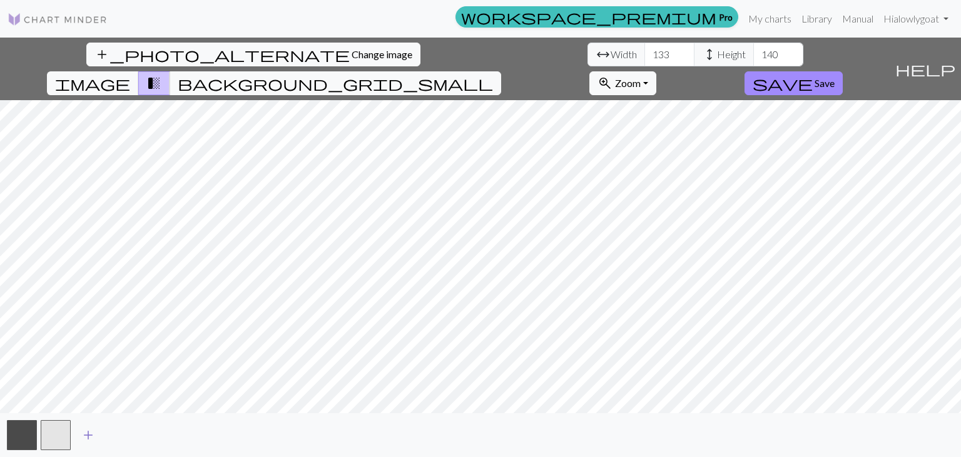
click at [85, 436] on span "add" at bounding box center [88, 435] width 15 height 18
click at [640, 77] on span "Zoom" at bounding box center [628, 83] width 26 height 12
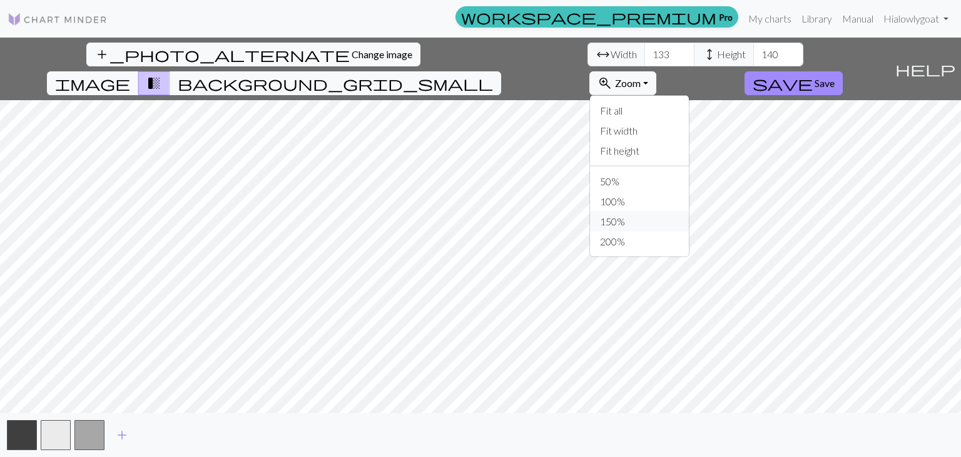
click at [689, 211] on button "150%" at bounding box center [639, 221] width 99 height 20
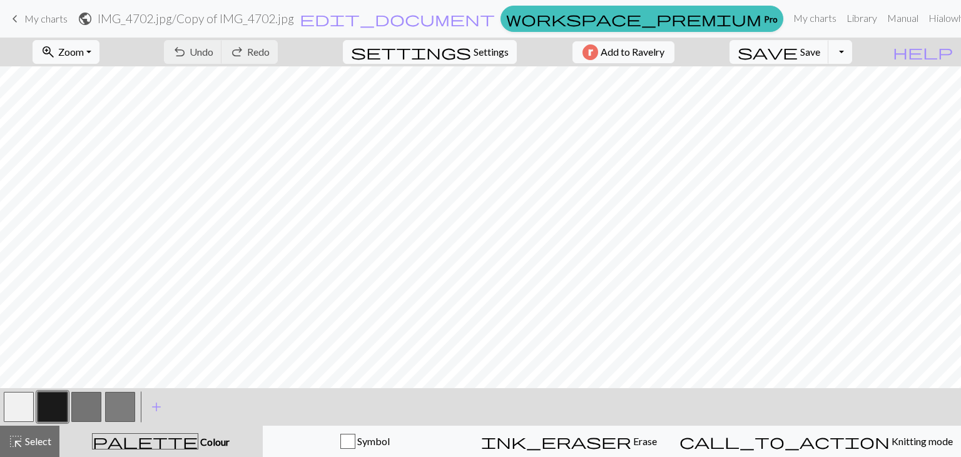
click at [29, 19] on span "My charts" at bounding box center [45, 19] width 43 height 12
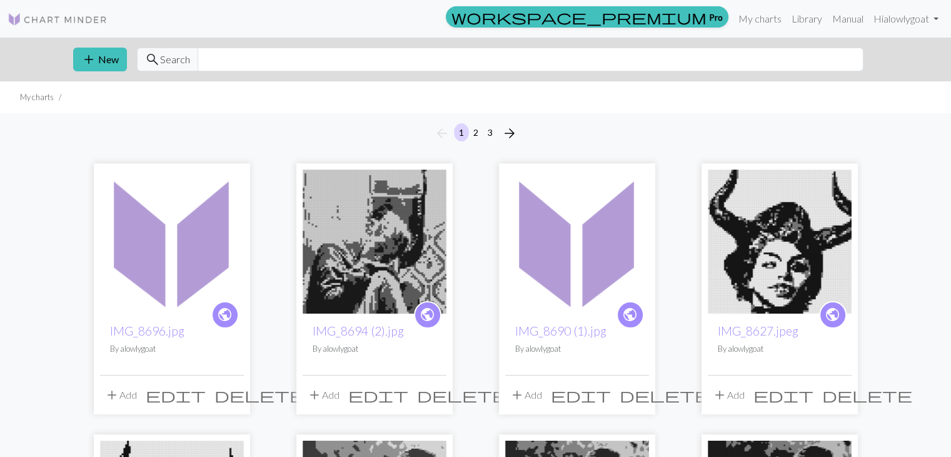
click at [432, 311] on span "public" at bounding box center [428, 314] width 16 height 19
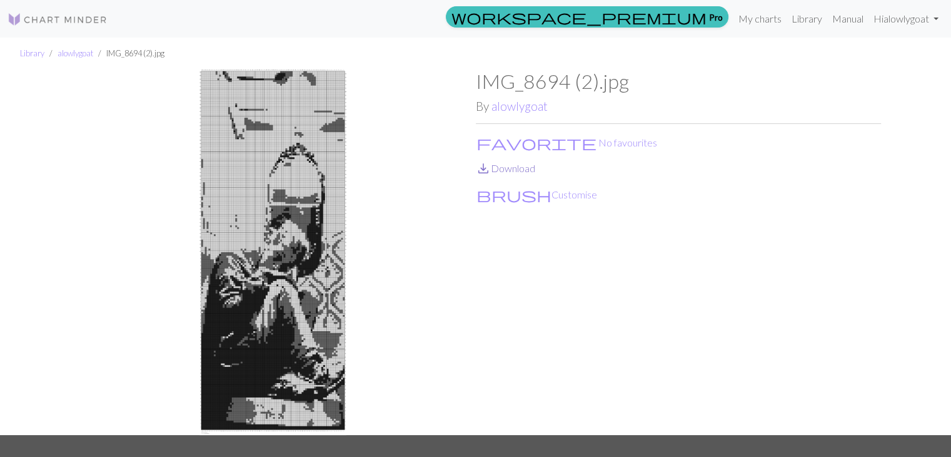
click at [524, 166] on link "save_alt Download" at bounding box center [505, 168] width 59 height 12
click at [79, 56] on link "alowlygoat" at bounding box center [76, 53] width 36 height 10
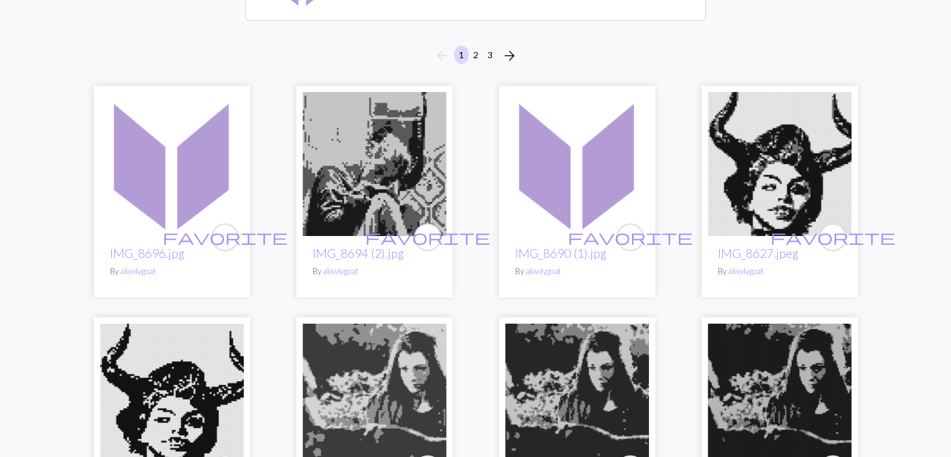
scroll to position [180, 0]
click at [562, 253] on link "IMG_8690 (1).jpg" at bounding box center [560, 252] width 91 height 14
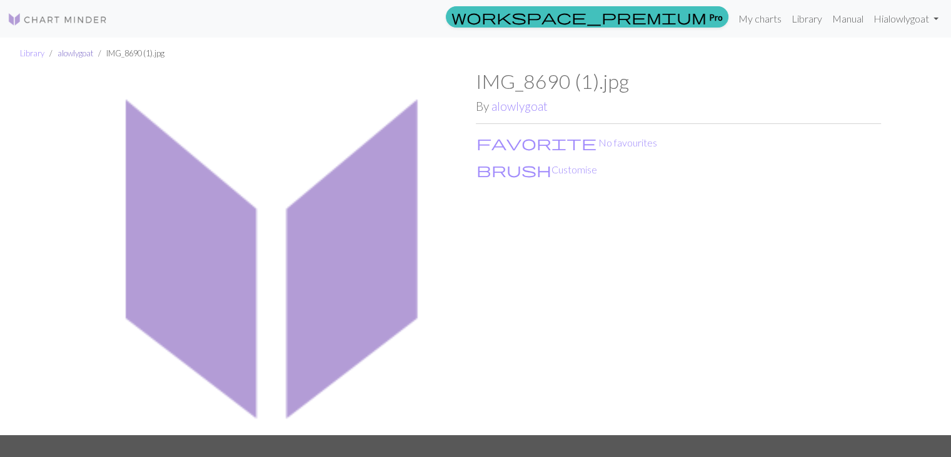
click at [81, 54] on link "alowlygoat" at bounding box center [76, 53] width 36 height 10
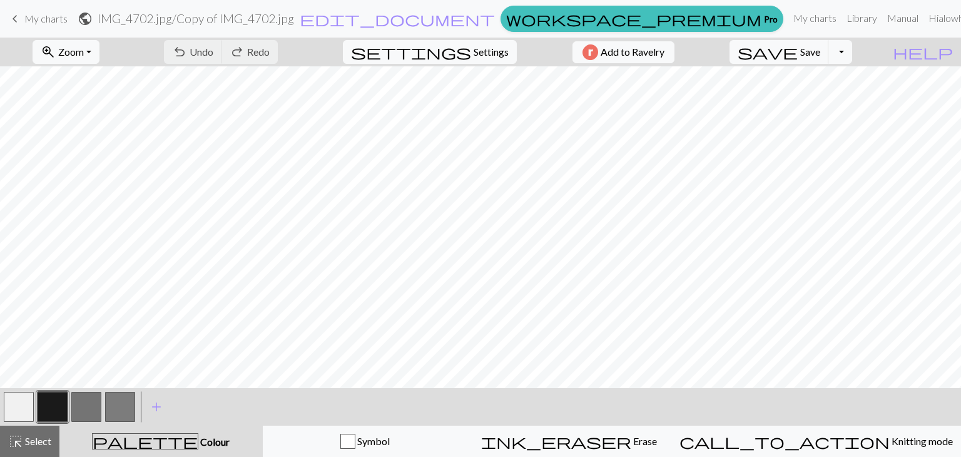
click at [62, 21] on span "My charts" at bounding box center [45, 19] width 43 height 12
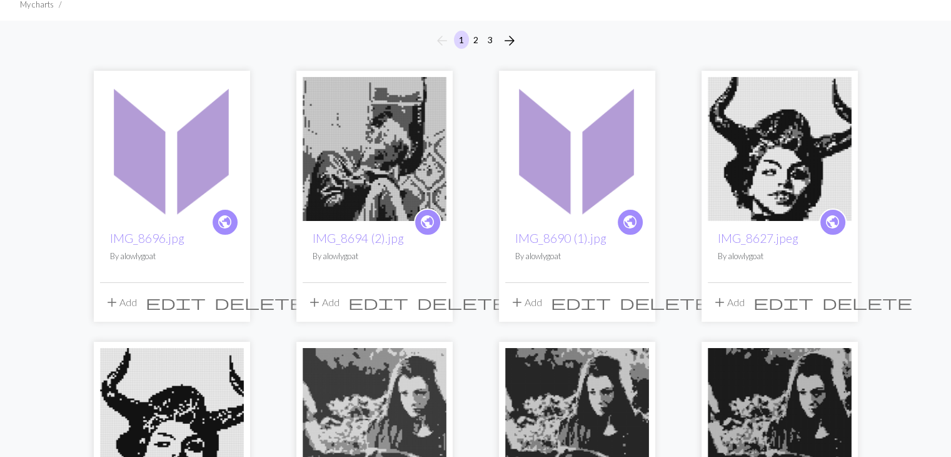
scroll to position [93, 0]
click at [633, 216] on span "public" at bounding box center [630, 221] width 16 height 19
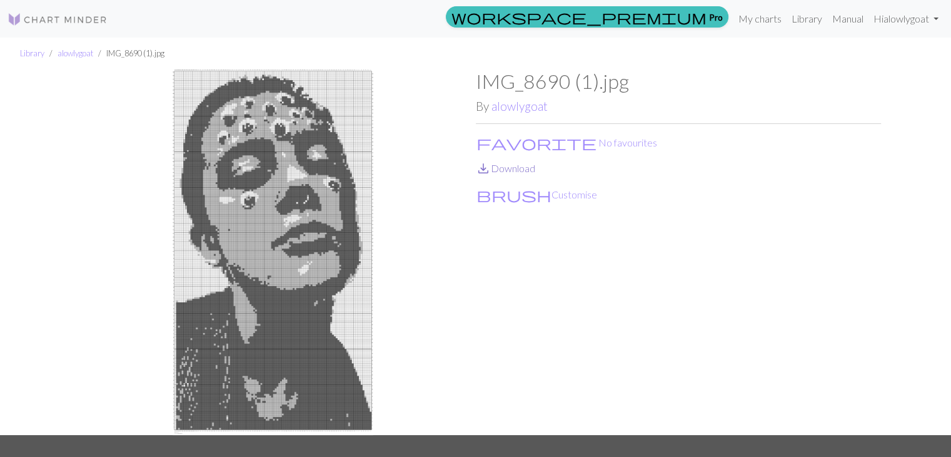
click at [504, 168] on link "save_alt Download" at bounding box center [505, 168] width 59 height 12
click at [53, 119] on div "Library alowlygoat IMG_8690 (1).jpg IMG_8690 (1).jpg By alowlygoat favorite No …" at bounding box center [475, 236] width 951 height 397
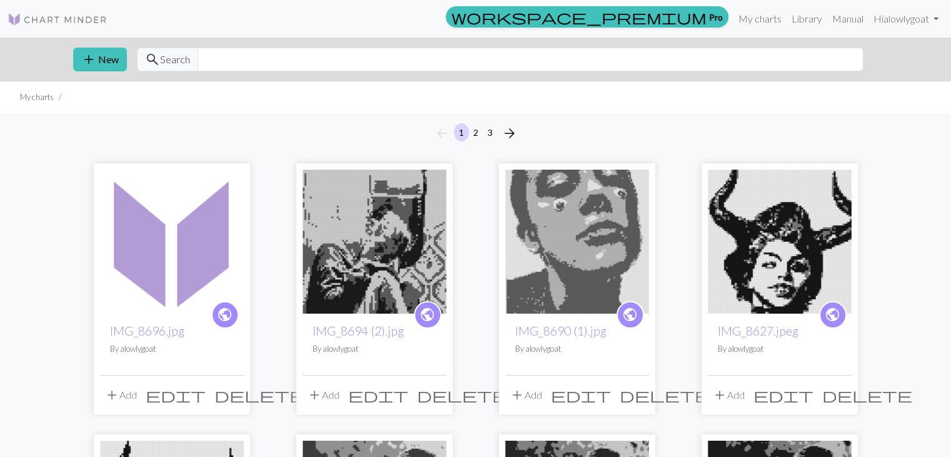
click at [228, 311] on span "public" at bounding box center [225, 314] width 16 height 19
click at [230, 308] on span "public" at bounding box center [225, 314] width 16 height 19
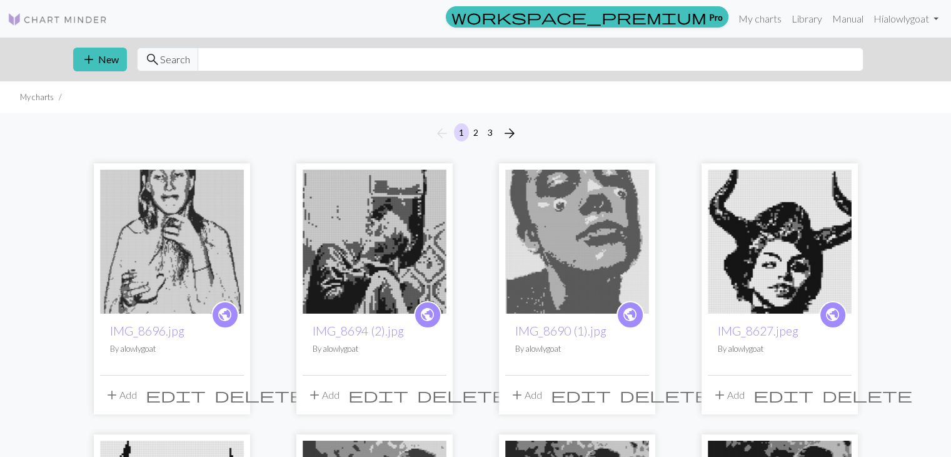
click at [225, 315] on span "public" at bounding box center [225, 314] width 16 height 19
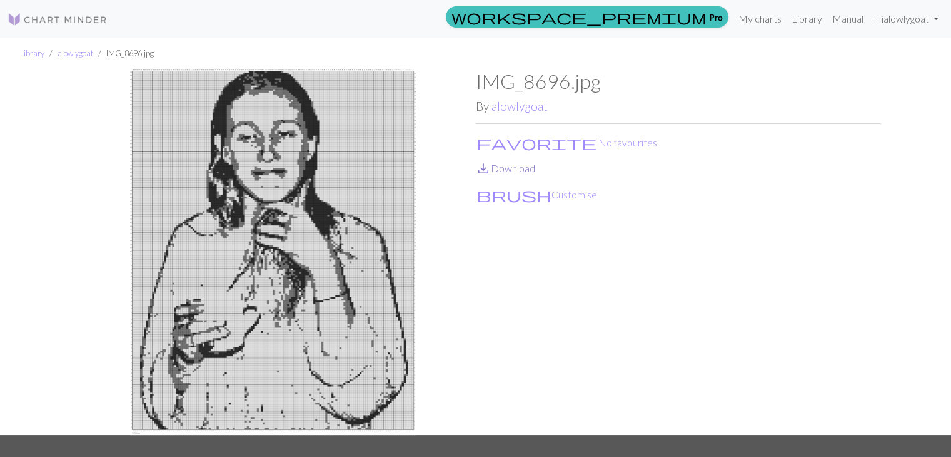
click at [512, 170] on link "save_alt Download" at bounding box center [505, 168] width 59 height 12
